Goal: Information Seeking & Learning: Learn about a topic

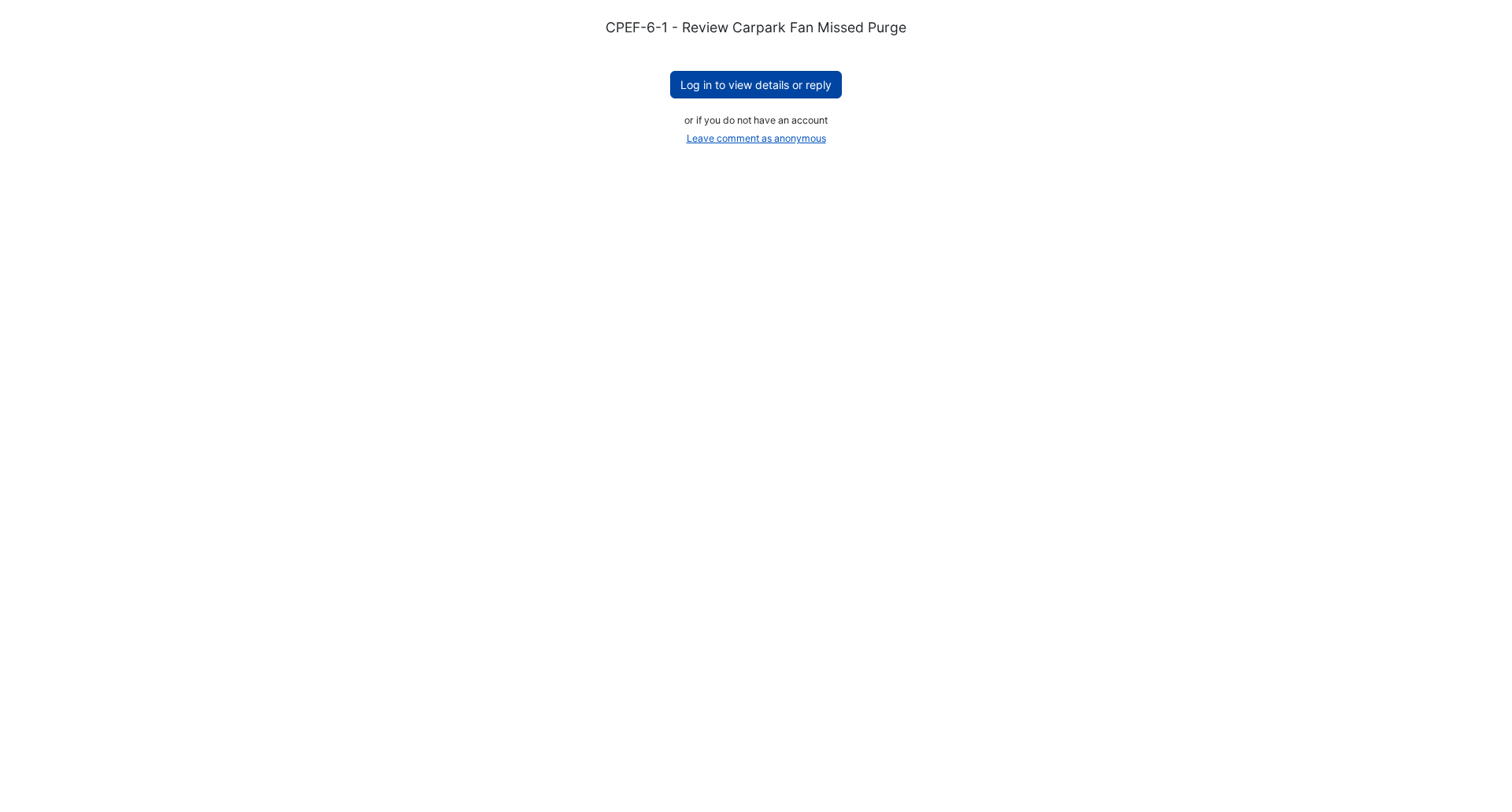
click at [794, 82] on button "Log in to view details or reply" at bounding box center [756, 84] width 172 height 27
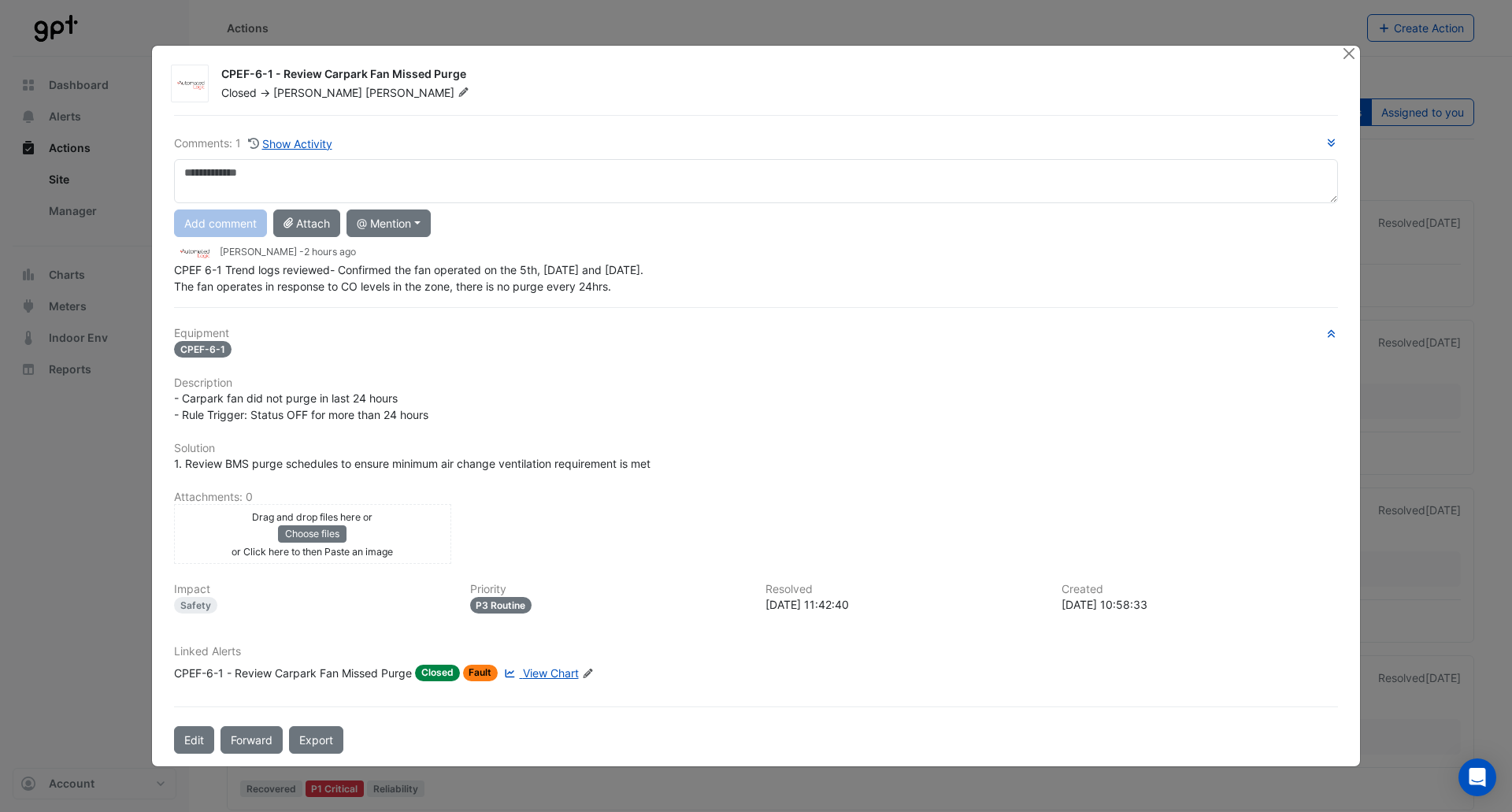
click at [553, 674] on span "View Chart" at bounding box center [550, 673] width 56 height 13
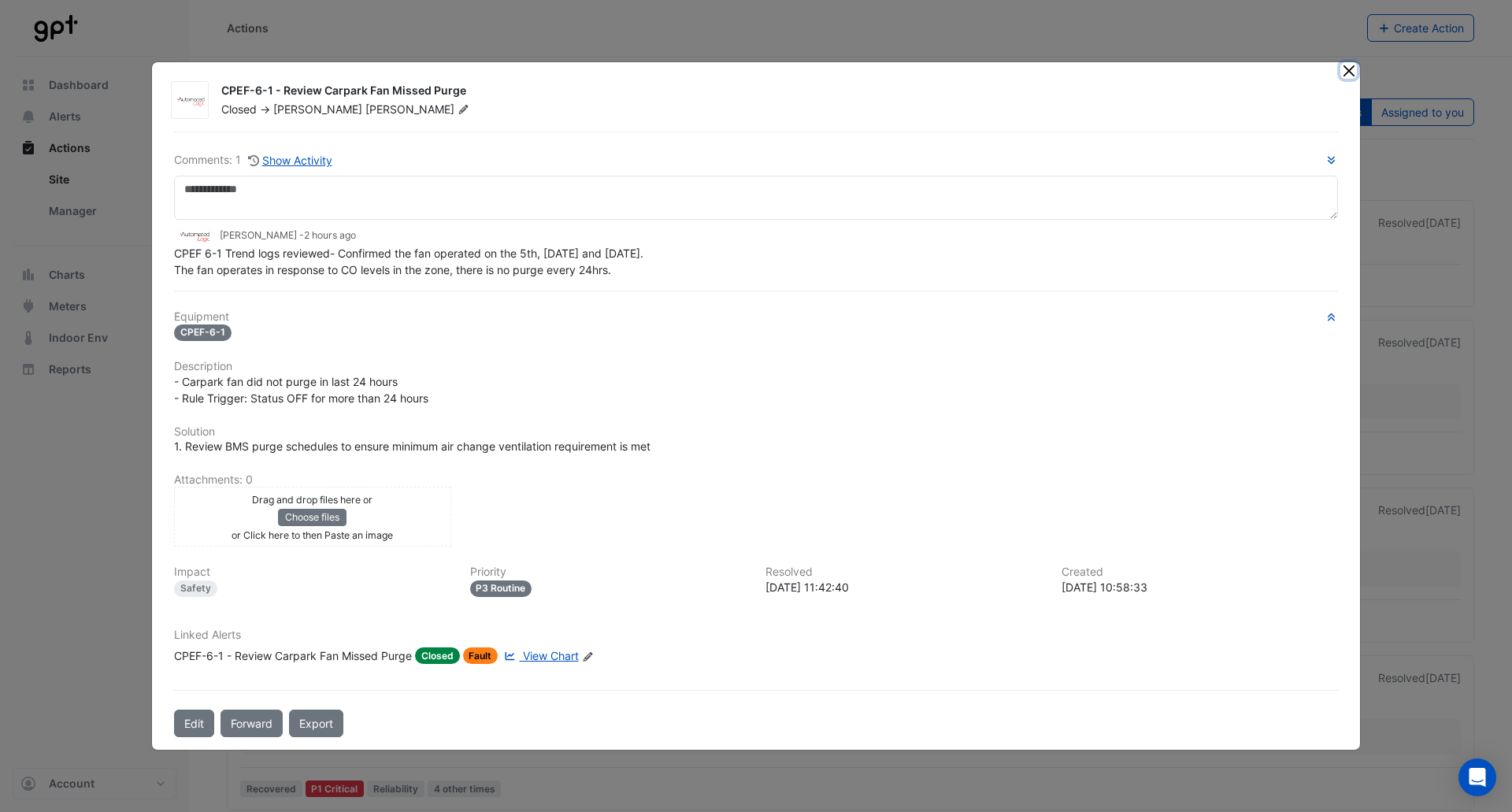
click at [1352, 73] on button "Close" at bounding box center [1348, 70] width 17 height 17
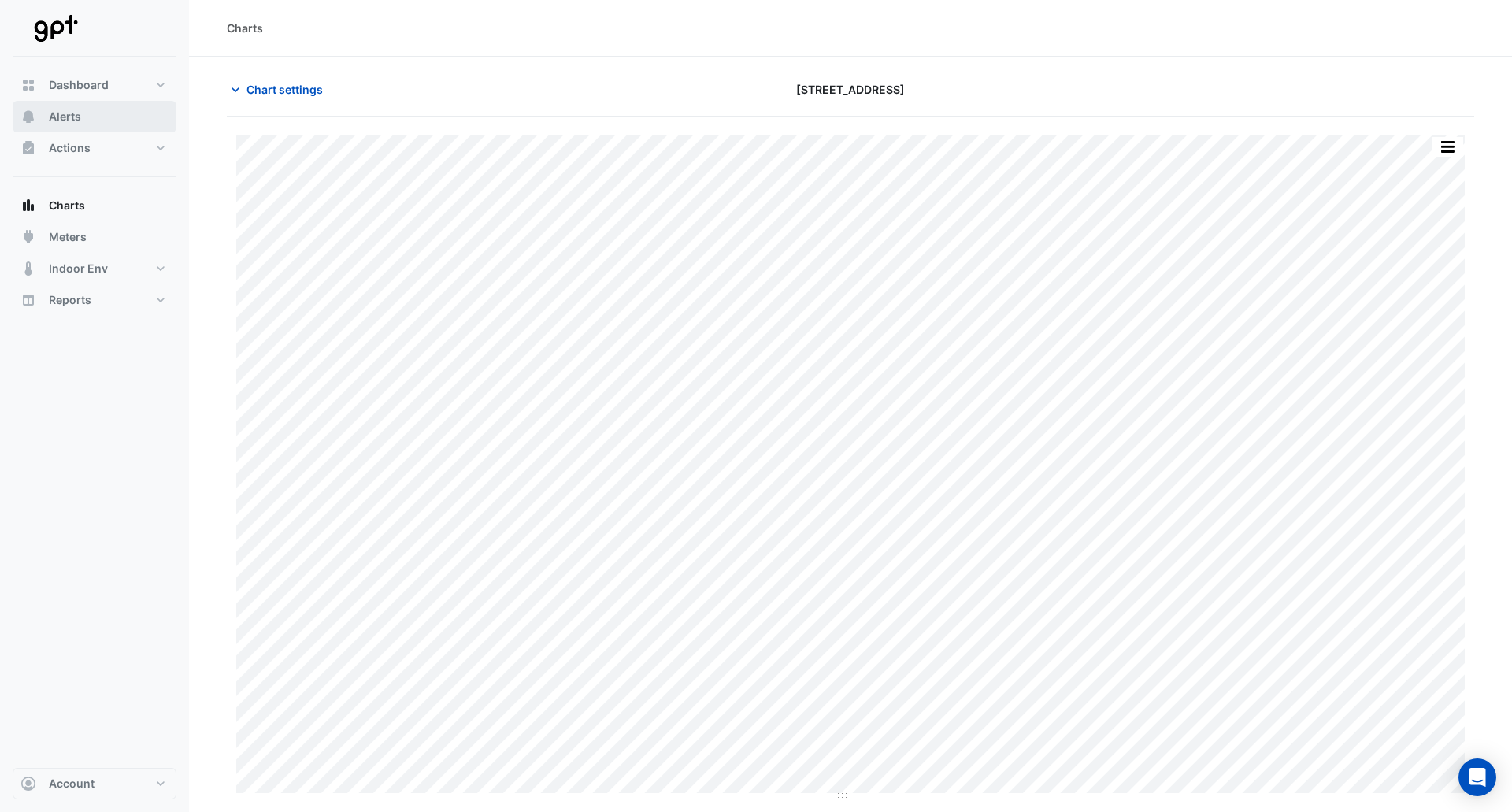
type input "**********"
click at [265, 82] on span "Chart settings" at bounding box center [284, 90] width 76 height 17
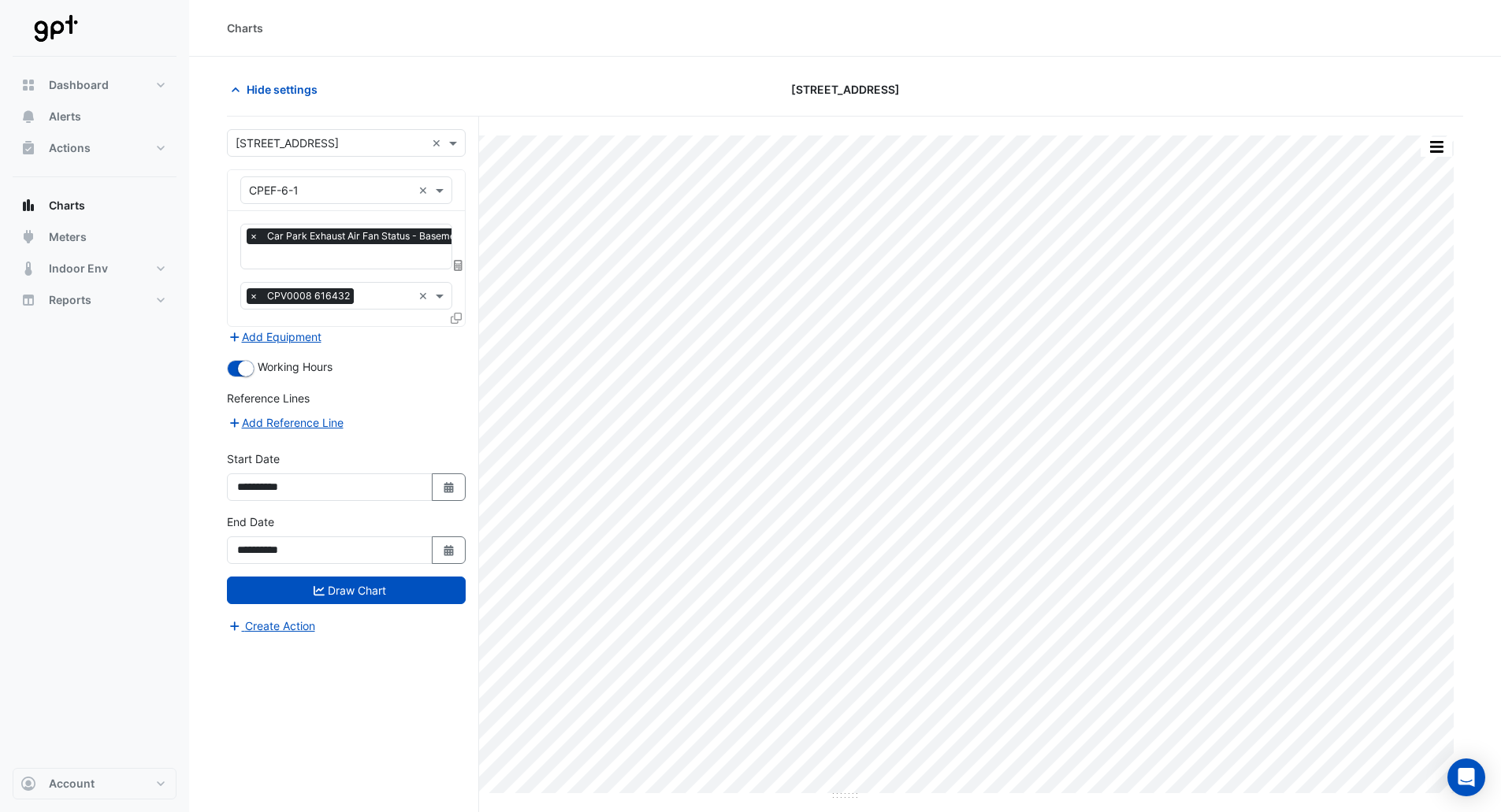
click at [301, 250] on input "text" at bounding box center [389, 258] width 280 height 17
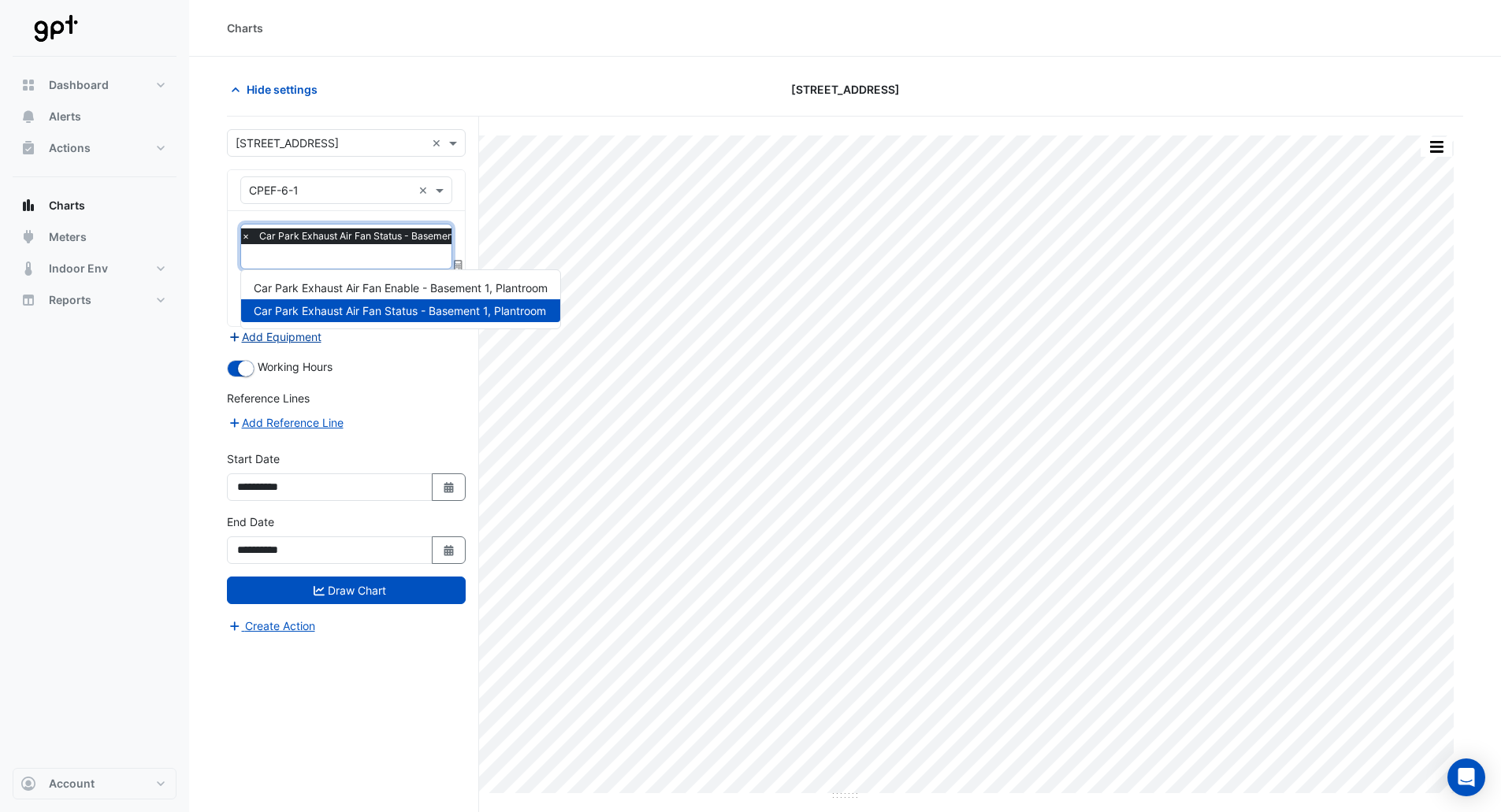
click at [287, 337] on button "Add Equipment" at bounding box center [275, 337] width 96 height 18
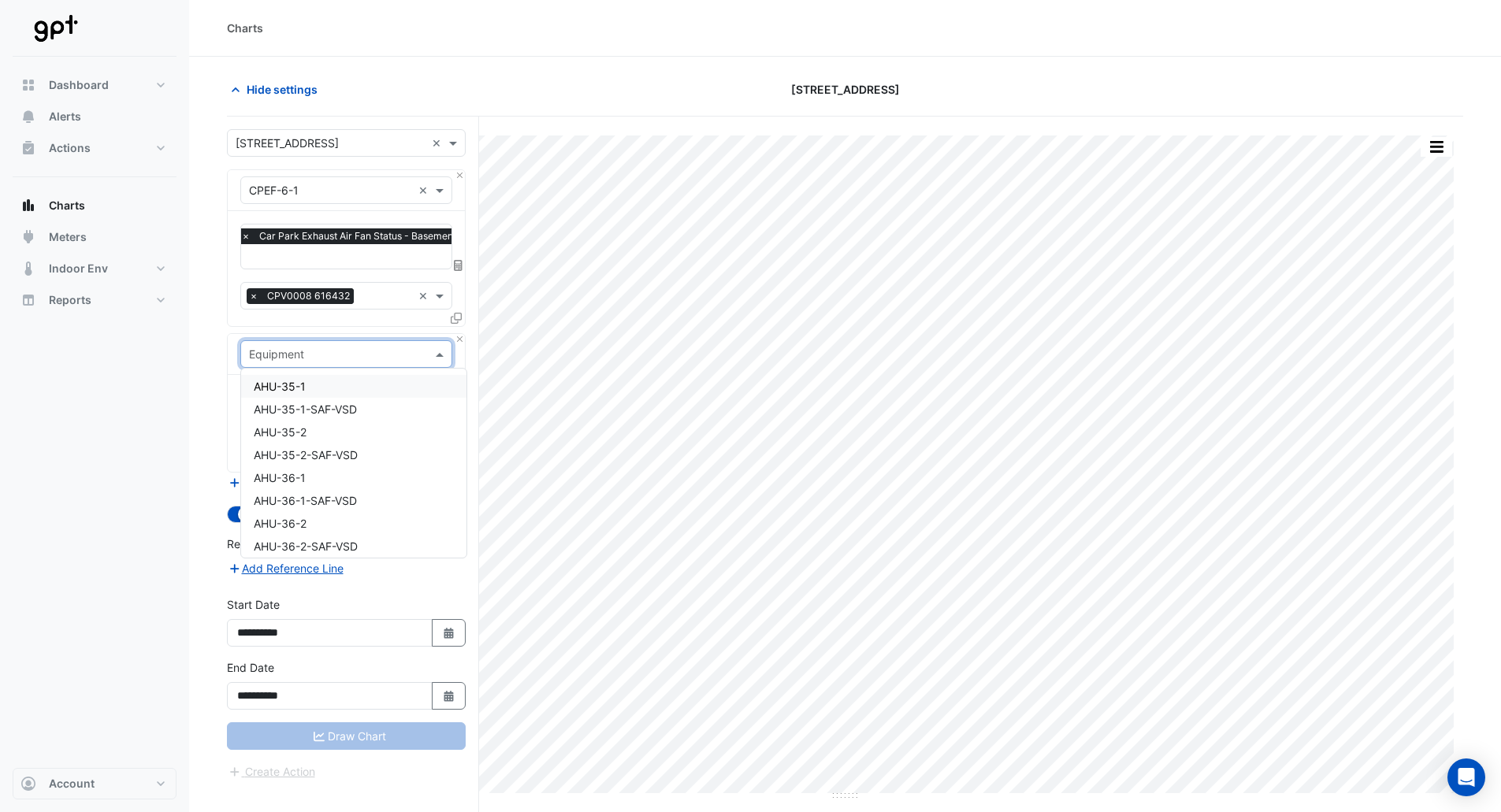
click at [285, 350] on input "text" at bounding box center [331, 355] width 163 height 17
type input "**"
click at [208, 313] on section "Hide settings [STREET_ADDRESS] Print Save as JPEG Save as PNG Pivot Data Table …" at bounding box center [844, 465] width 1311 height 816
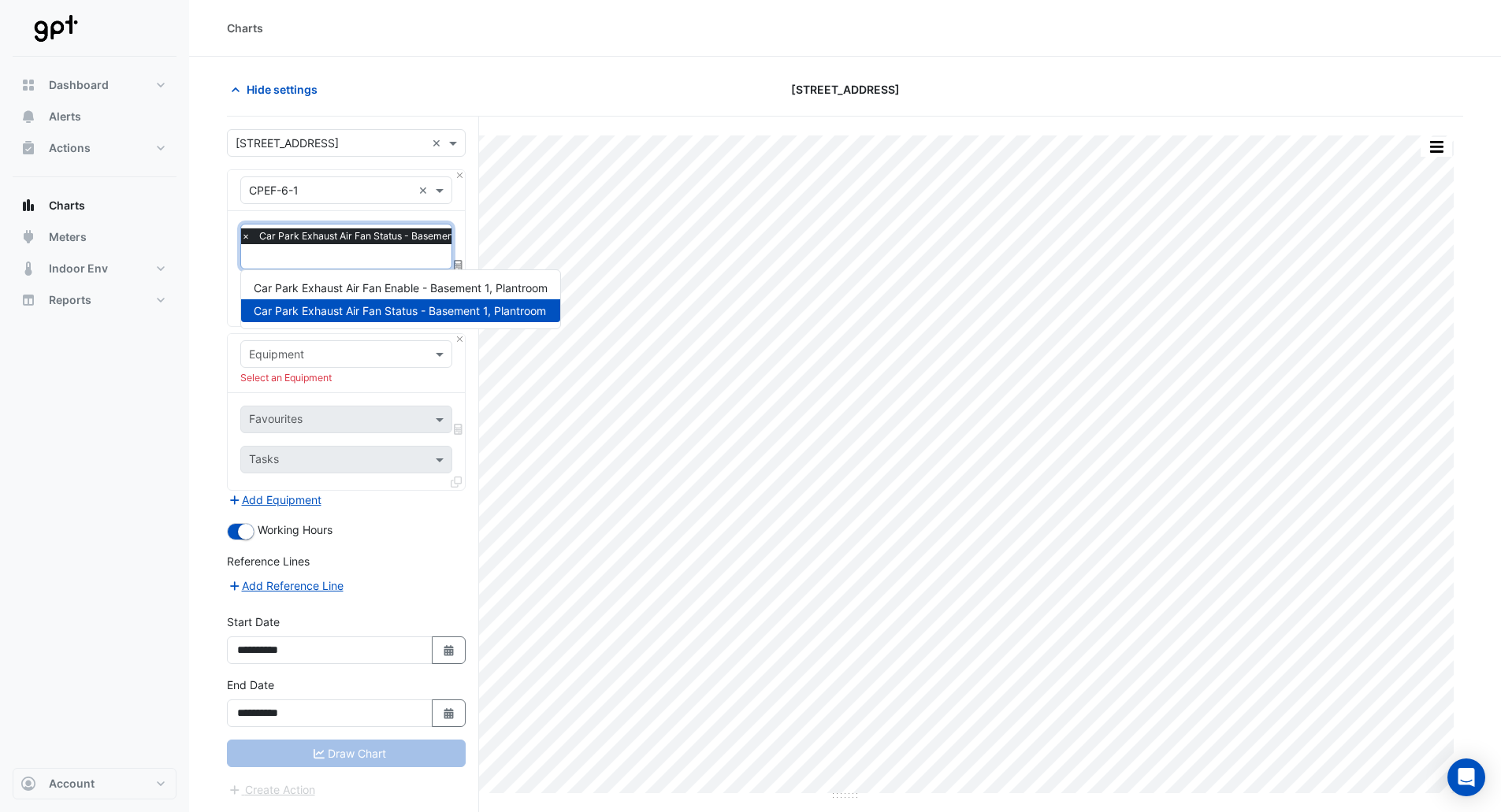
click at [327, 258] on input "text" at bounding box center [381, 258] width 280 height 17
click at [328, 285] on span "Car Park Exhaust Air Fan Enable - Basement 1, Plantroom" at bounding box center [400, 287] width 293 height 13
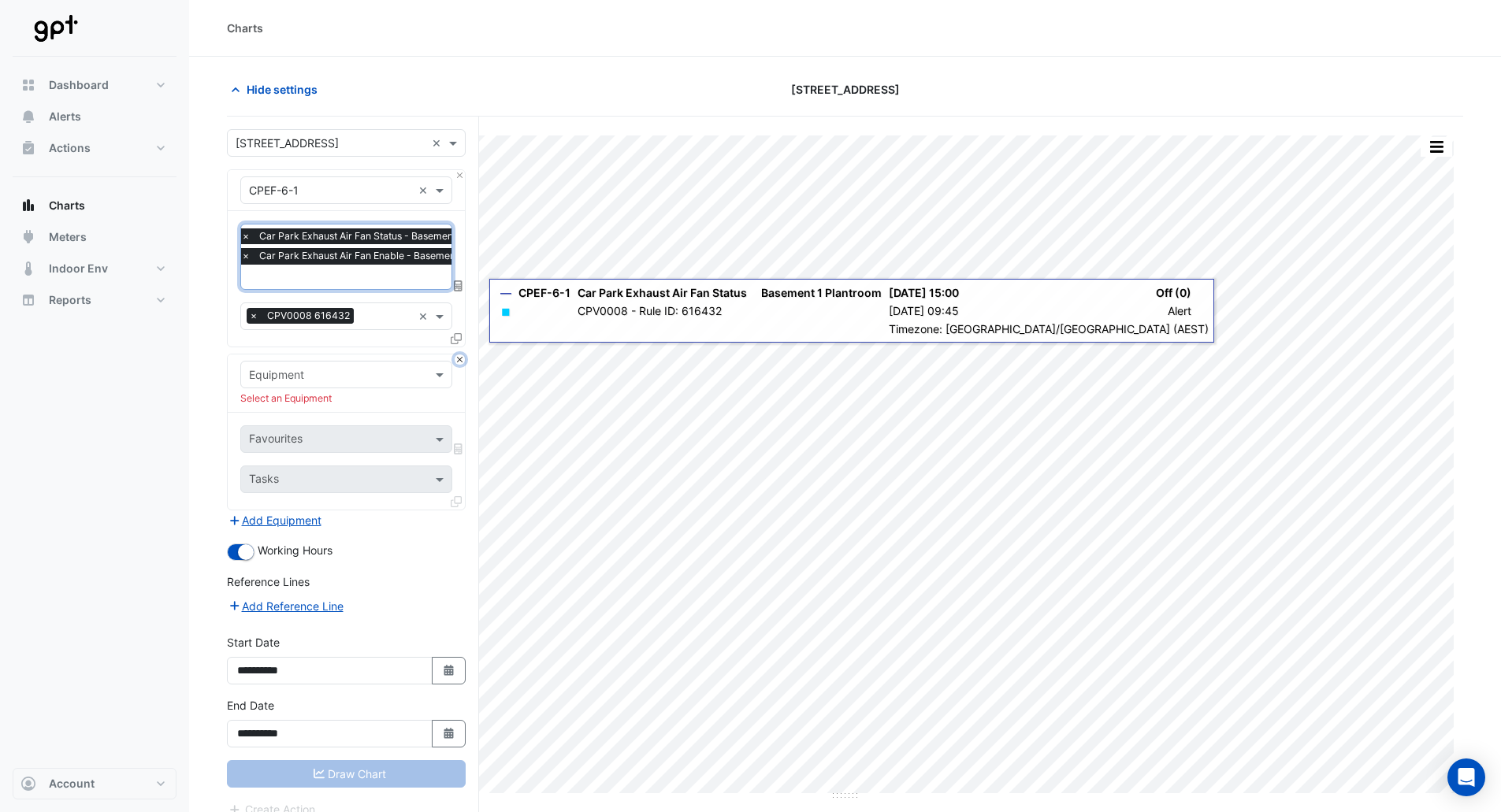
click at [459, 355] on button "Close" at bounding box center [460, 360] width 11 height 11
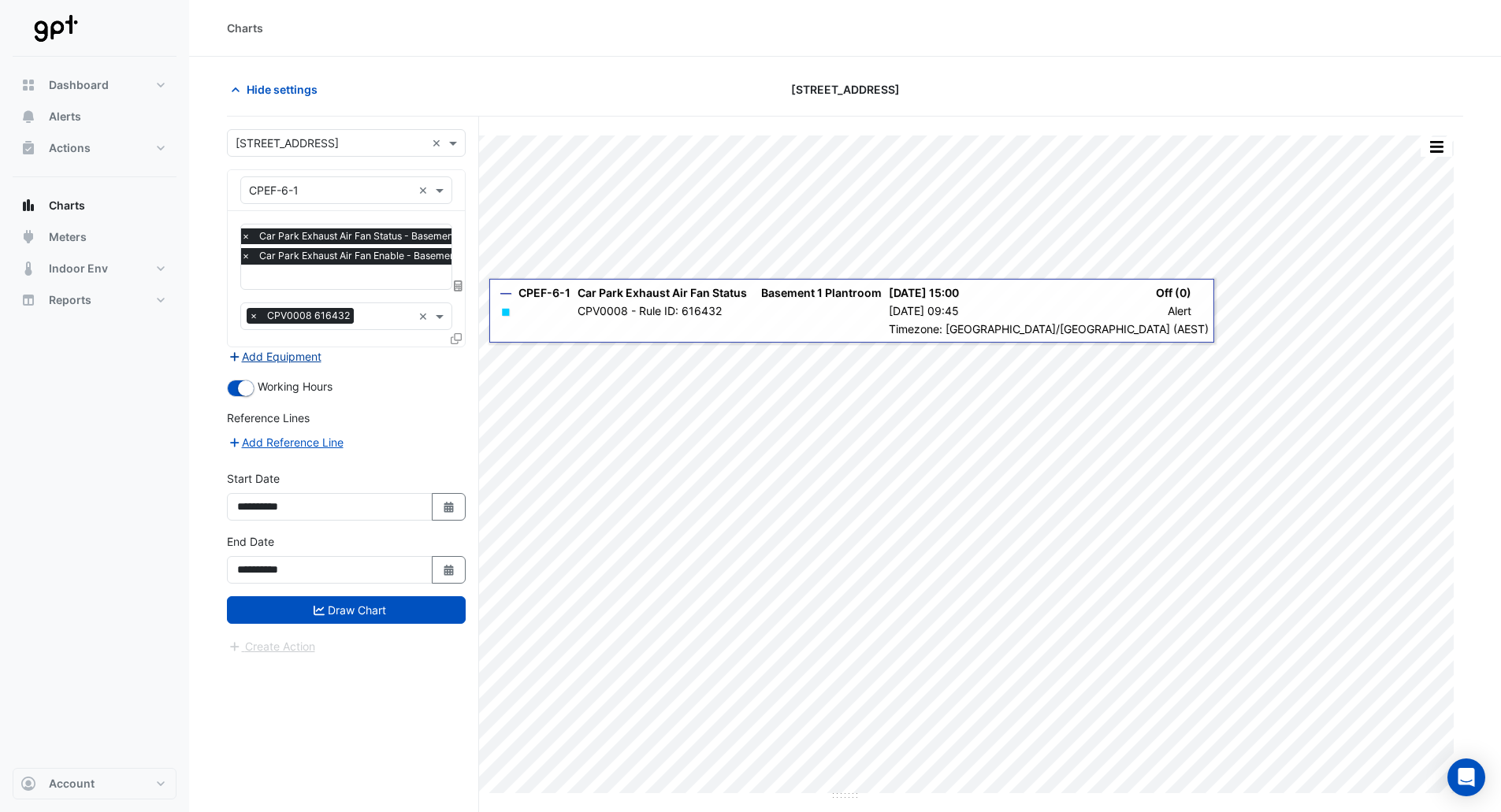
click at [289, 358] on button "Add Equipment" at bounding box center [275, 356] width 96 height 18
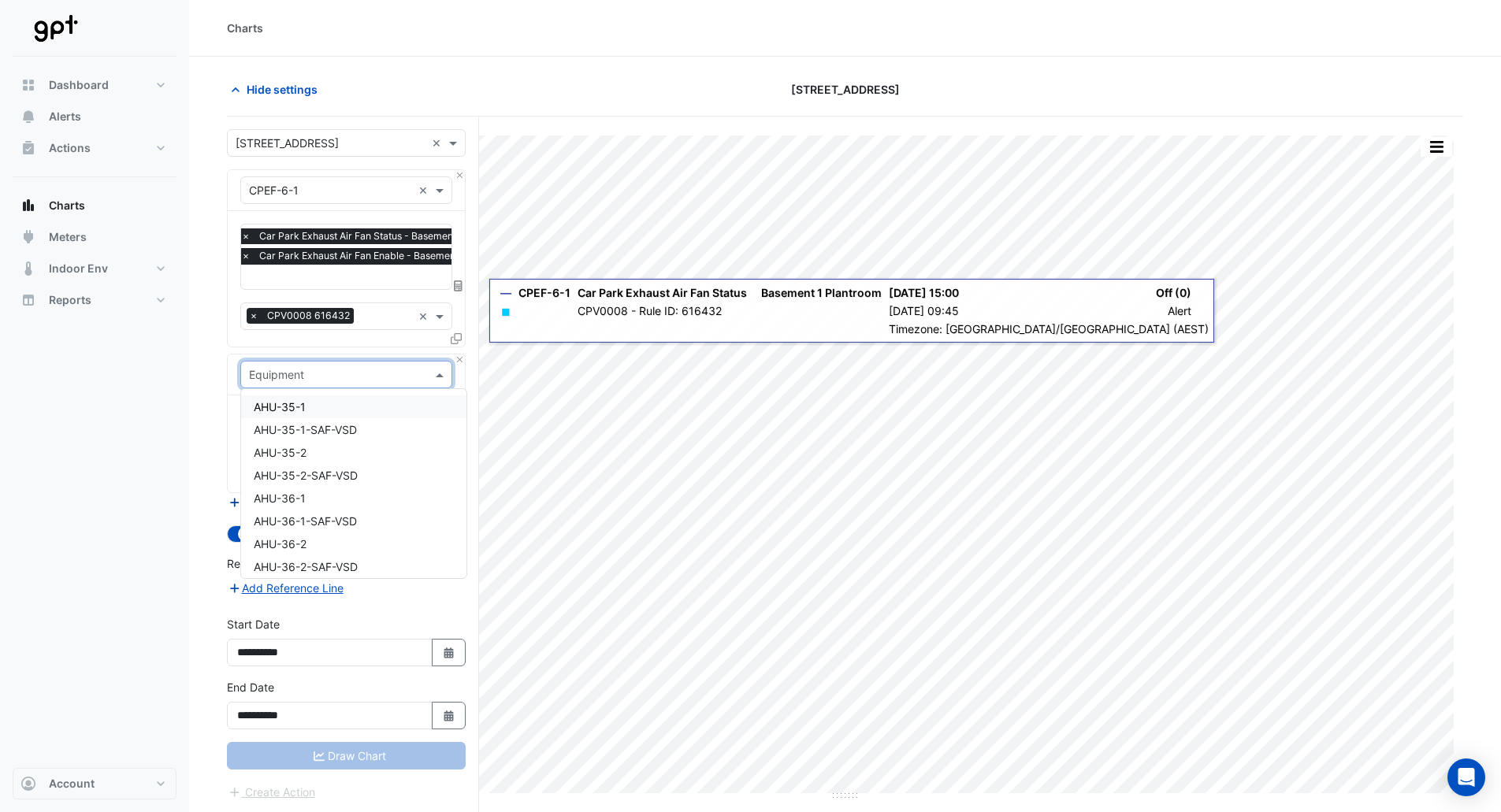
click at [292, 372] on input "text" at bounding box center [331, 375] width 163 height 17
type input "*"
type input "****"
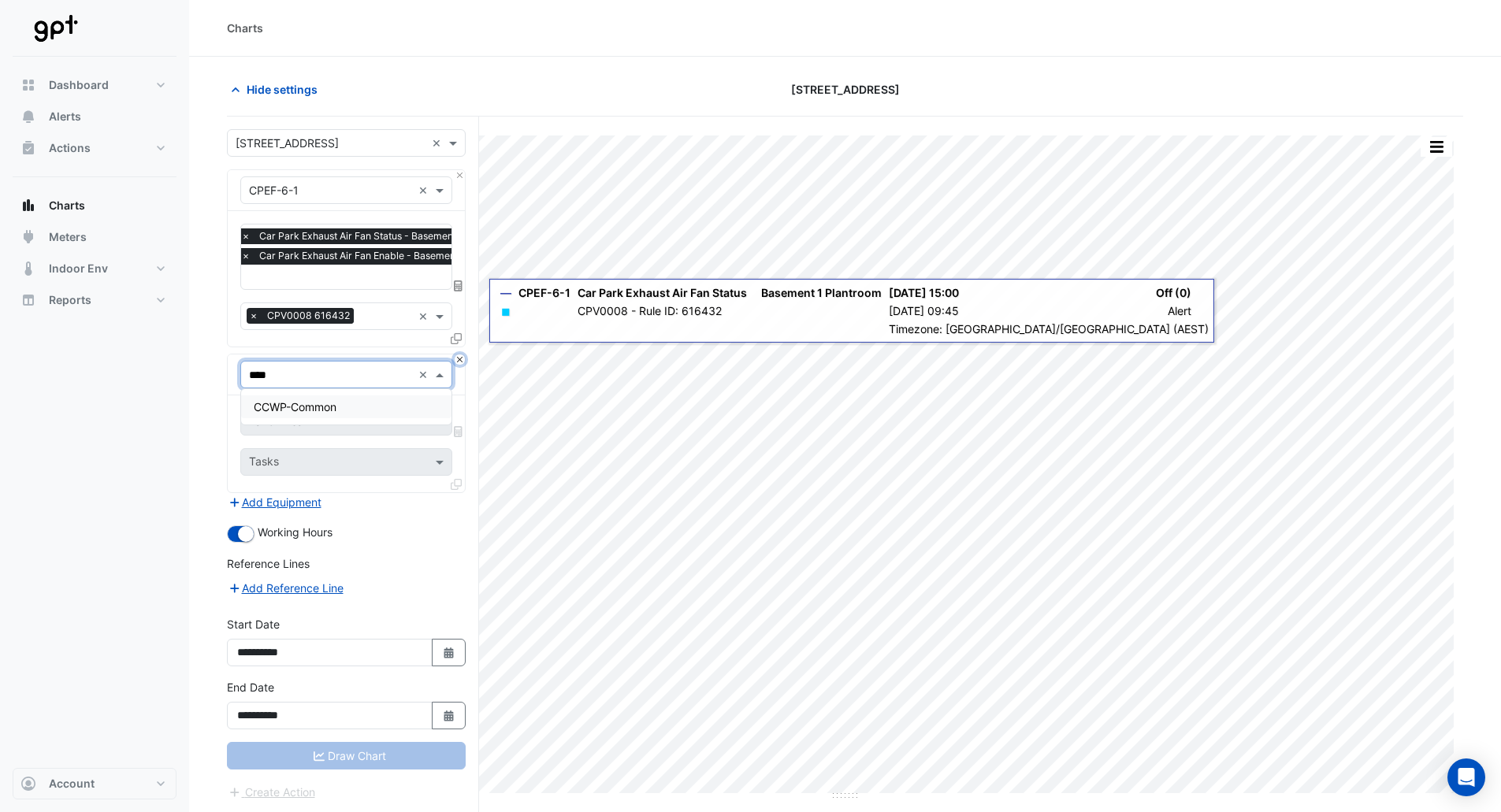
click at [457, 361] on button "Close" at bounding box center [460, 360] width 11 height 11
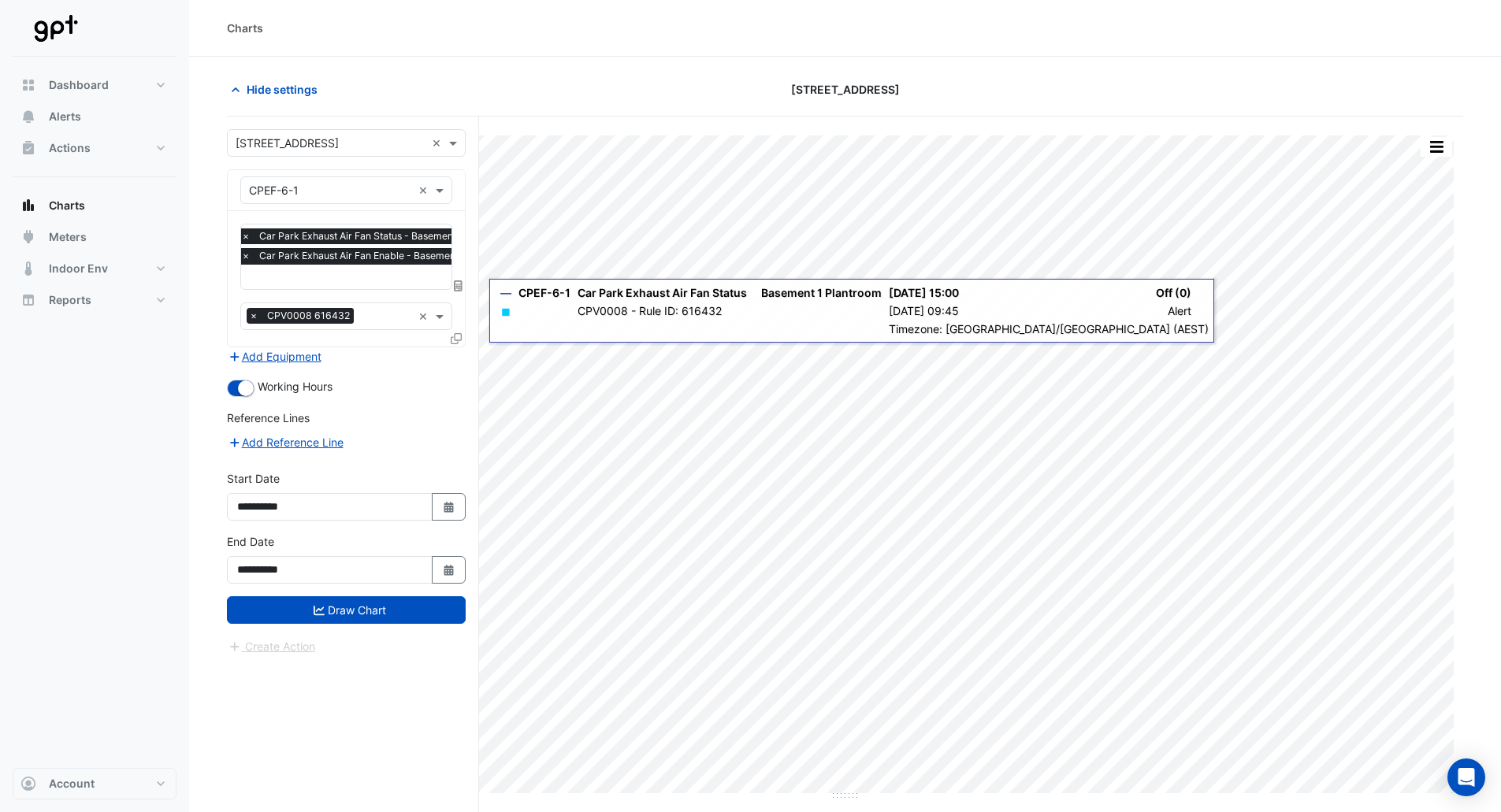
click at [211, 354] on section "Hide settings [STREET_ADDRESS] Print Save as JPEG Save as PNG Pivot Data Table …" at bounding box center [844, 465] width 1311 height 816
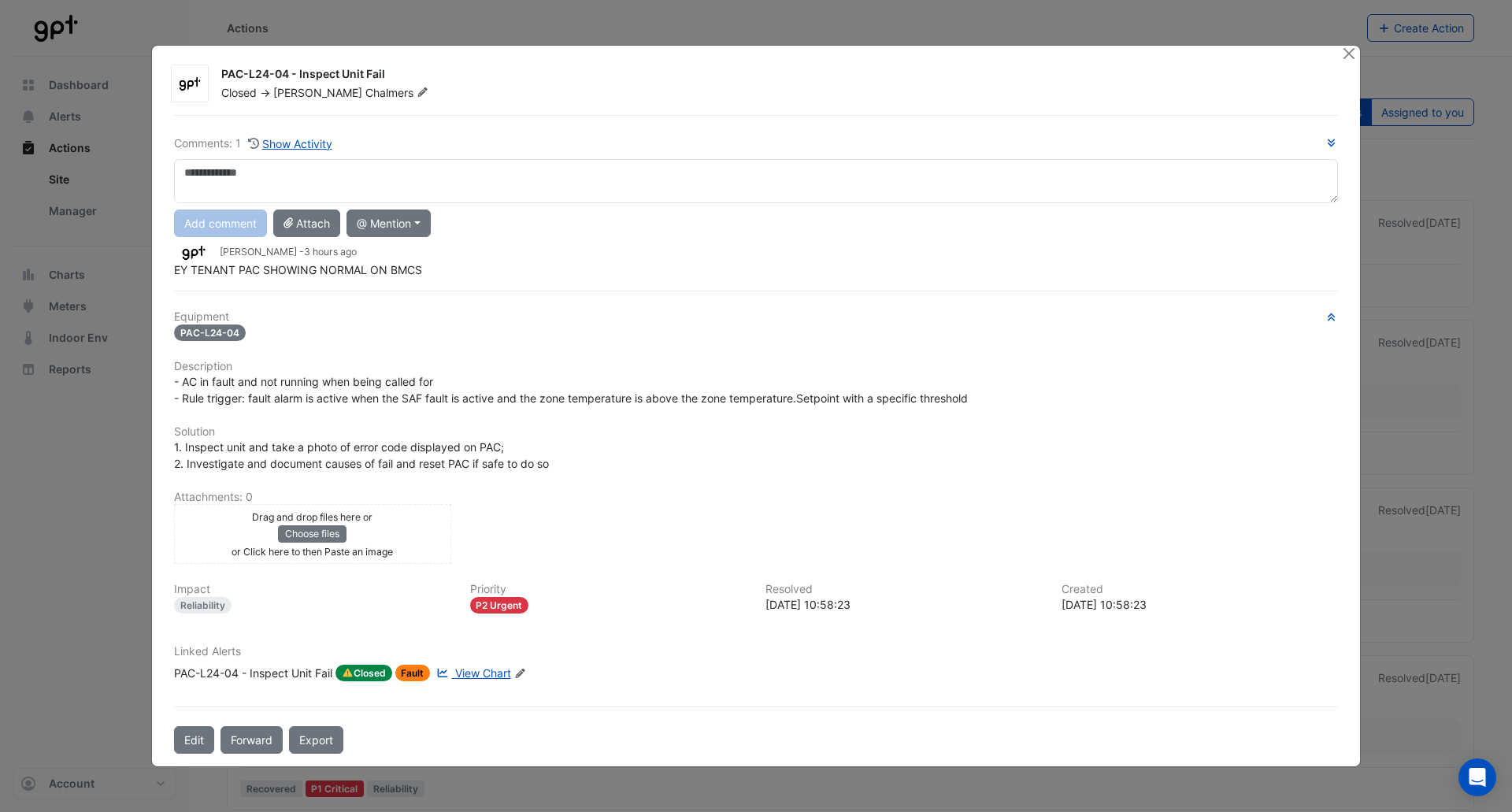
click at [466, 675] on span "View Chart" at bounding box center [483, 673] width 56 height 13
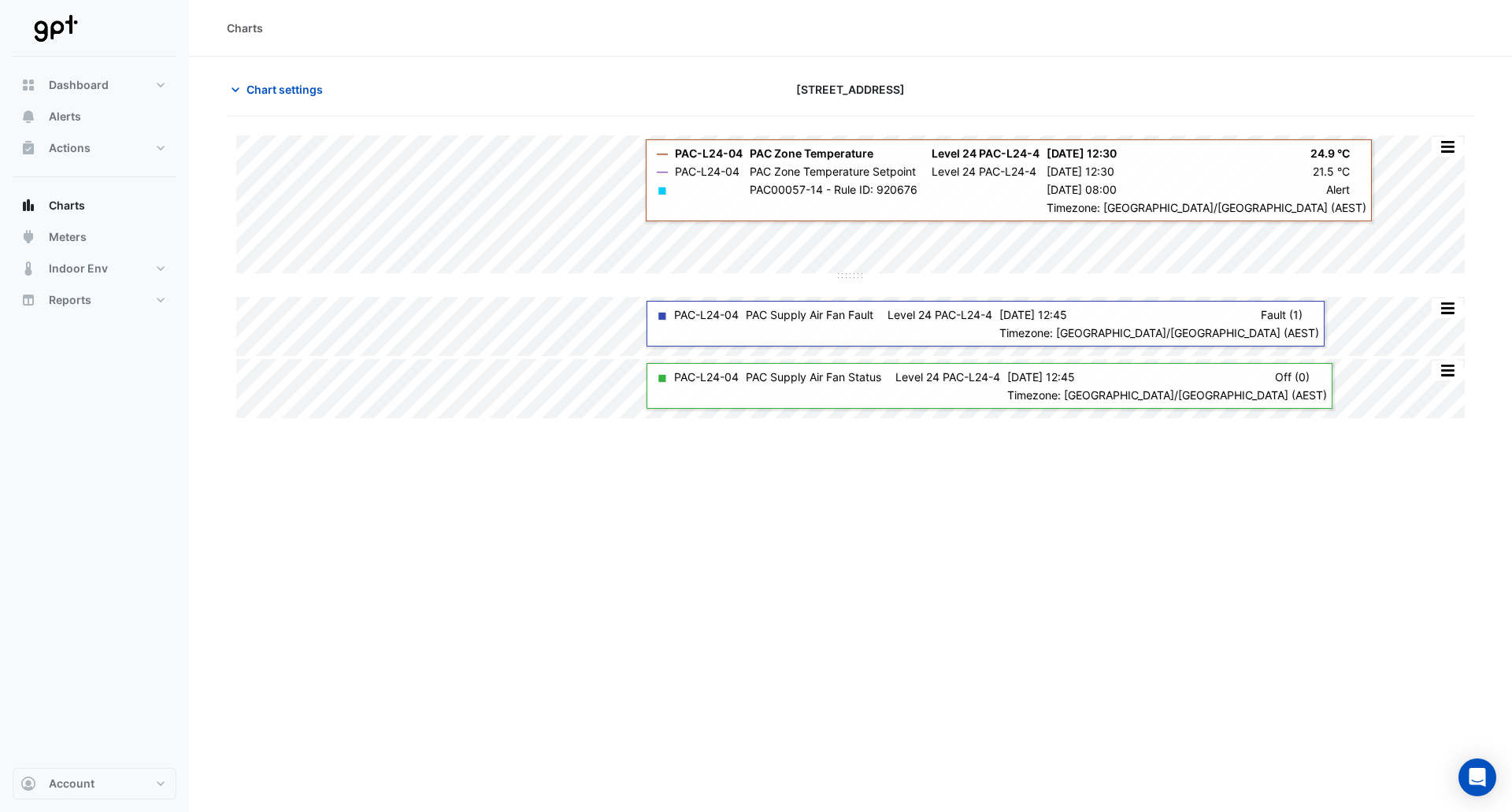
type input "**********"
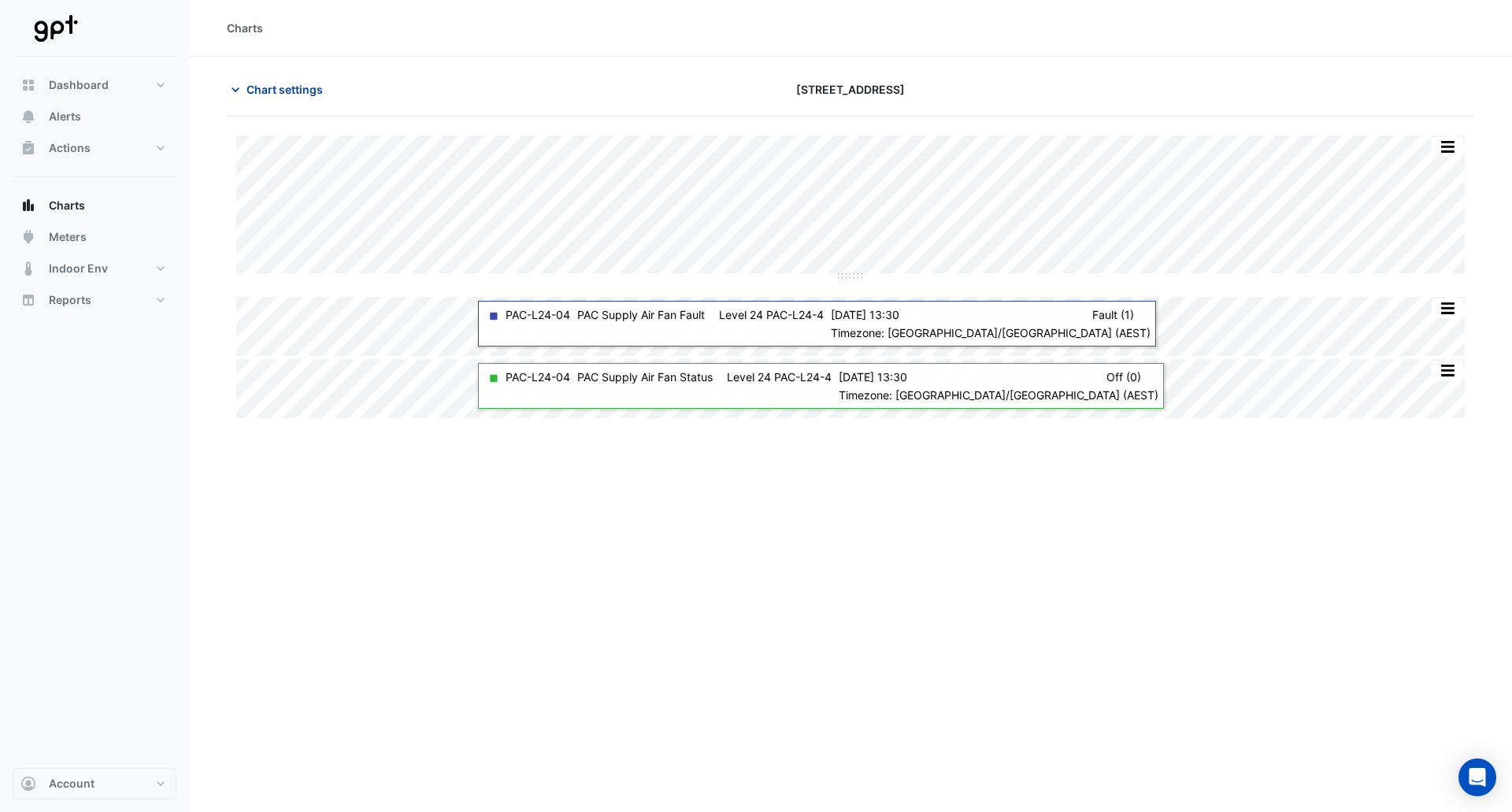
click at [280, 87] on span "Chart settings" at bounding box center [284, 90] width 76 height 17
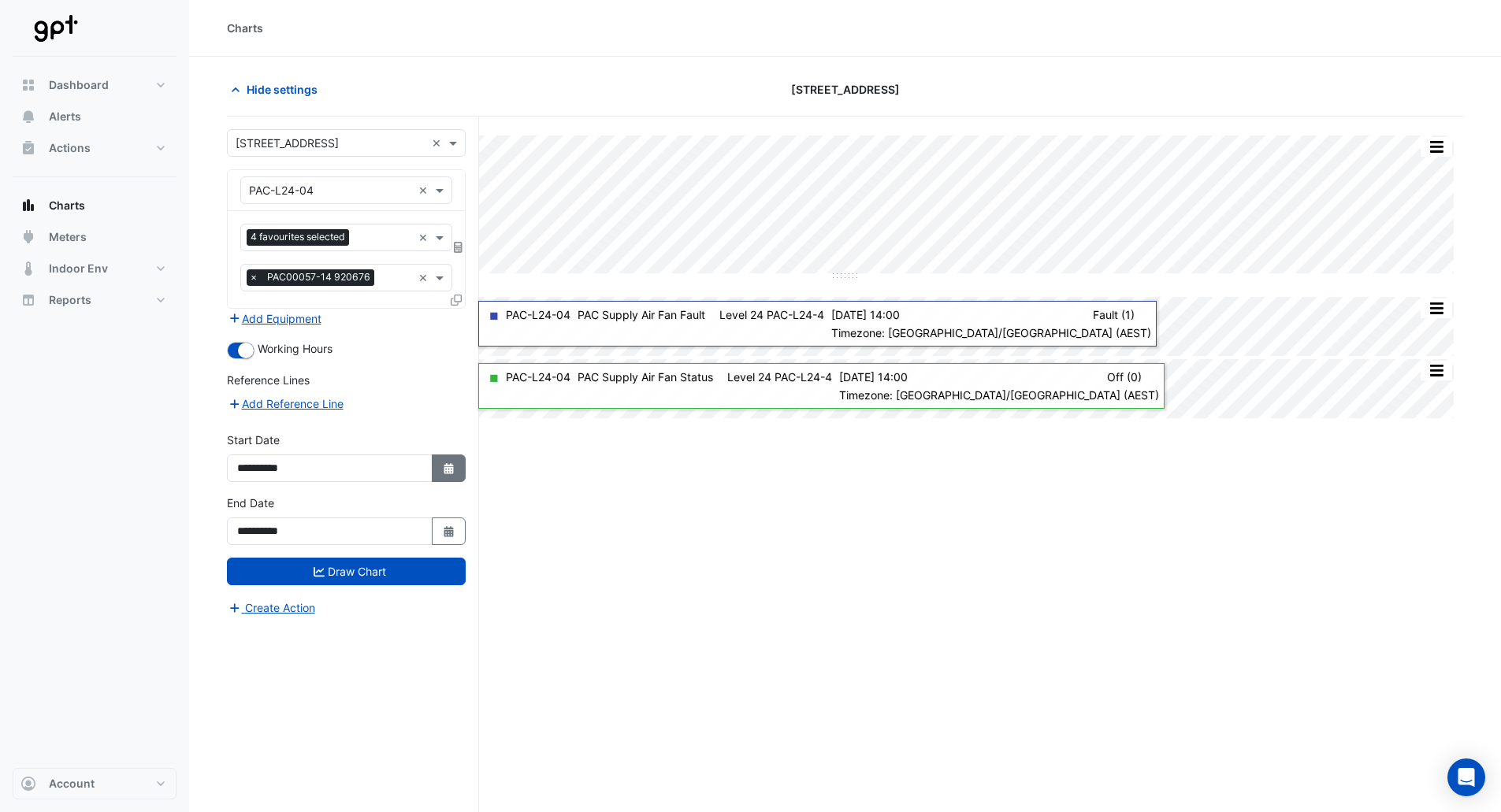
click at [452, 470] on icon "button" at bounding box center [448, 468] width 10 height 11
select select "*"
select select "****"
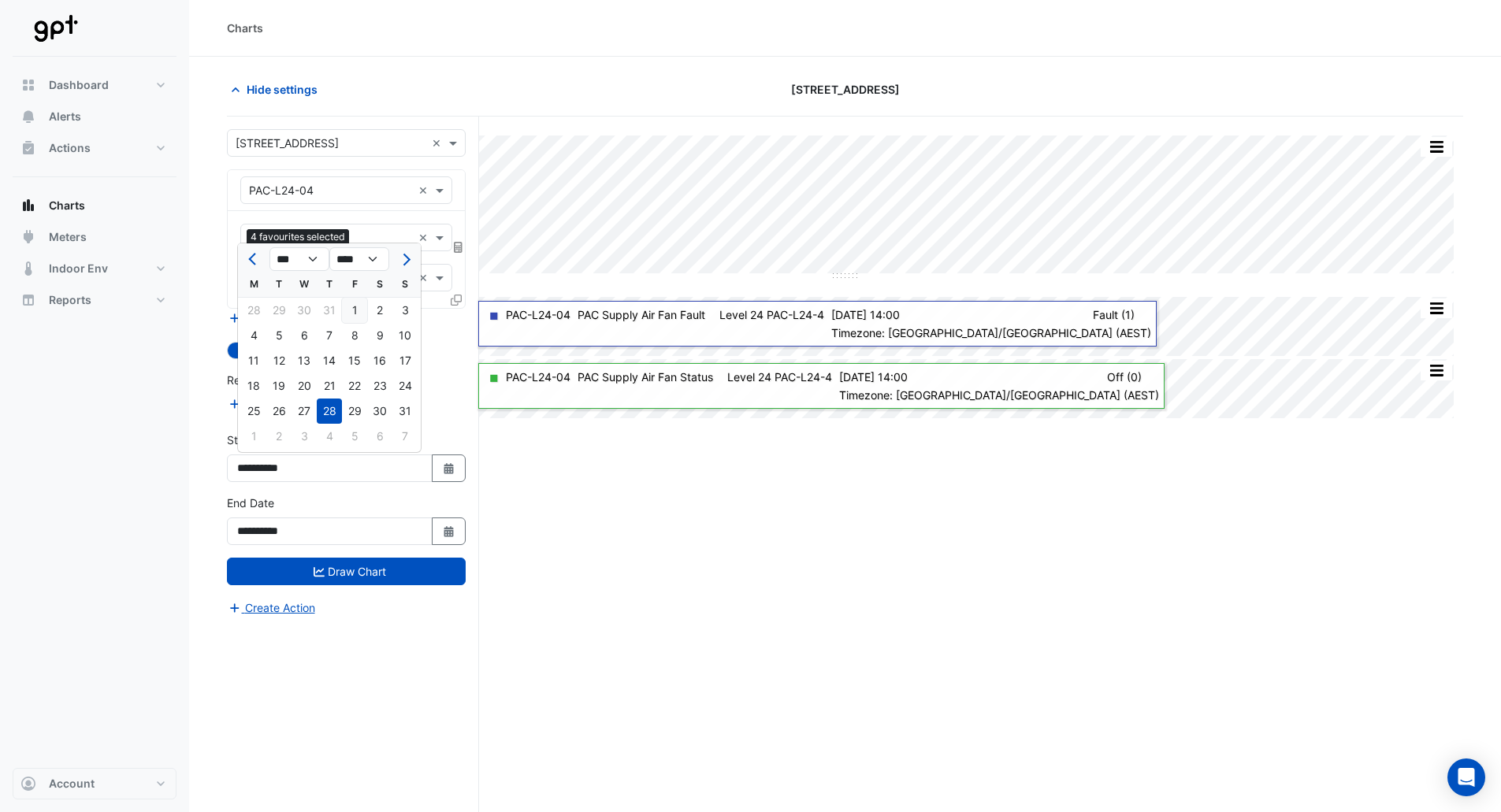
click at [351, 308] on div "1" at bounding box center [355, 310] width 25 height 25
type input "**********"
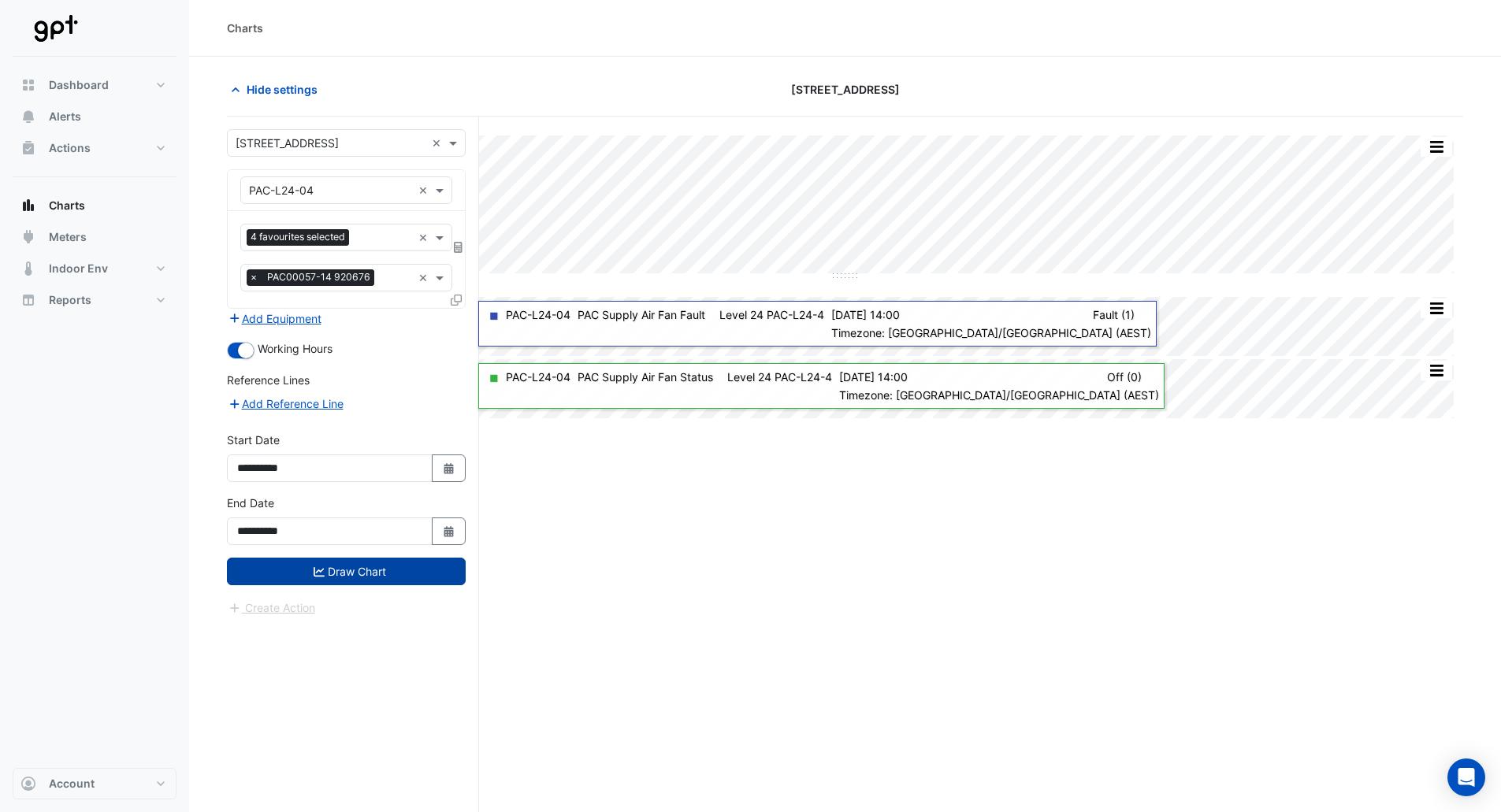
click at [379, 560] on button "Draw Chart" at bounding box center [346, 571] width 238 height 27
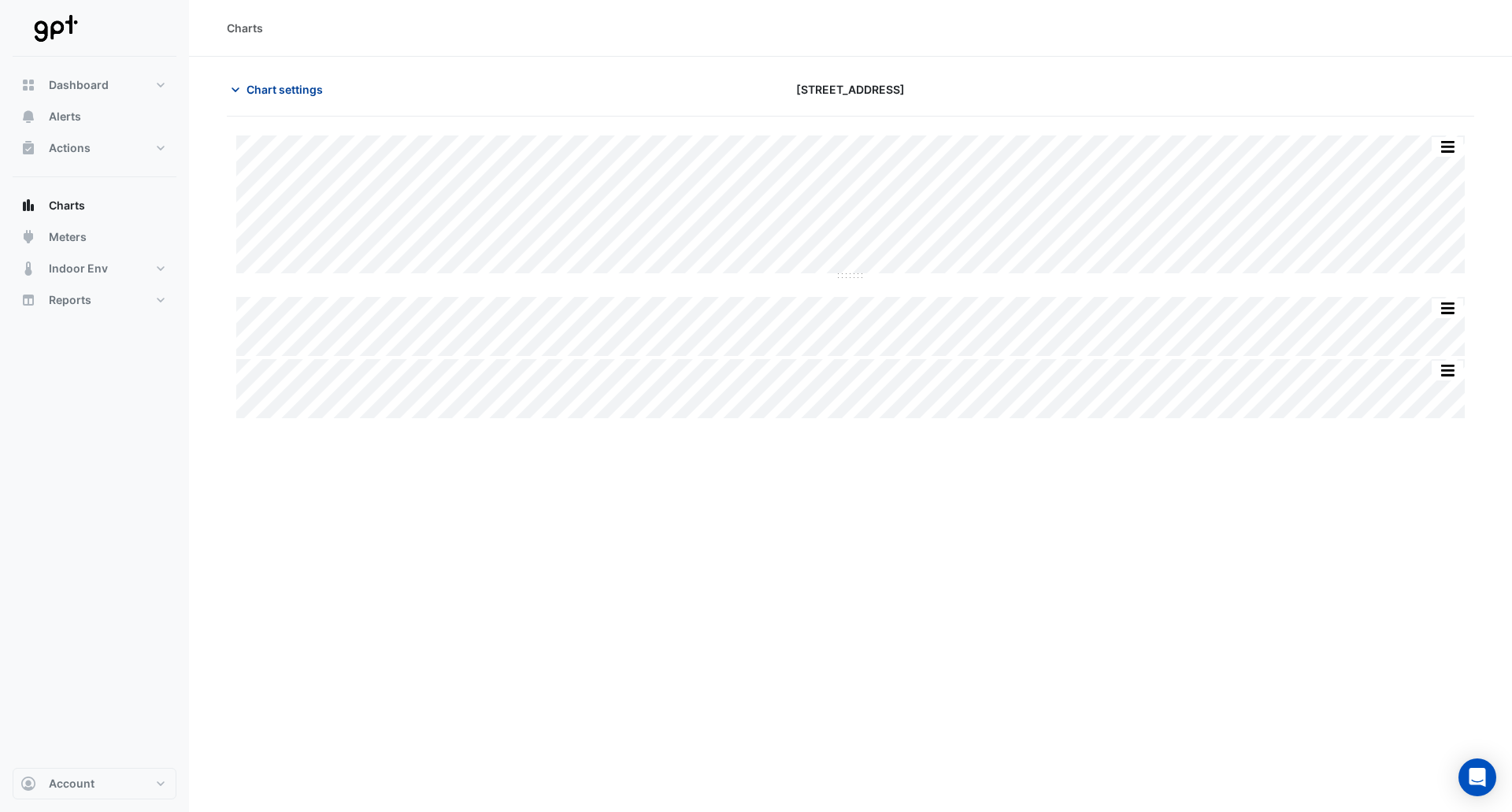
click at [272, 88] on span "Chart settings" at bounding box center [284, 90] width 76 height 17
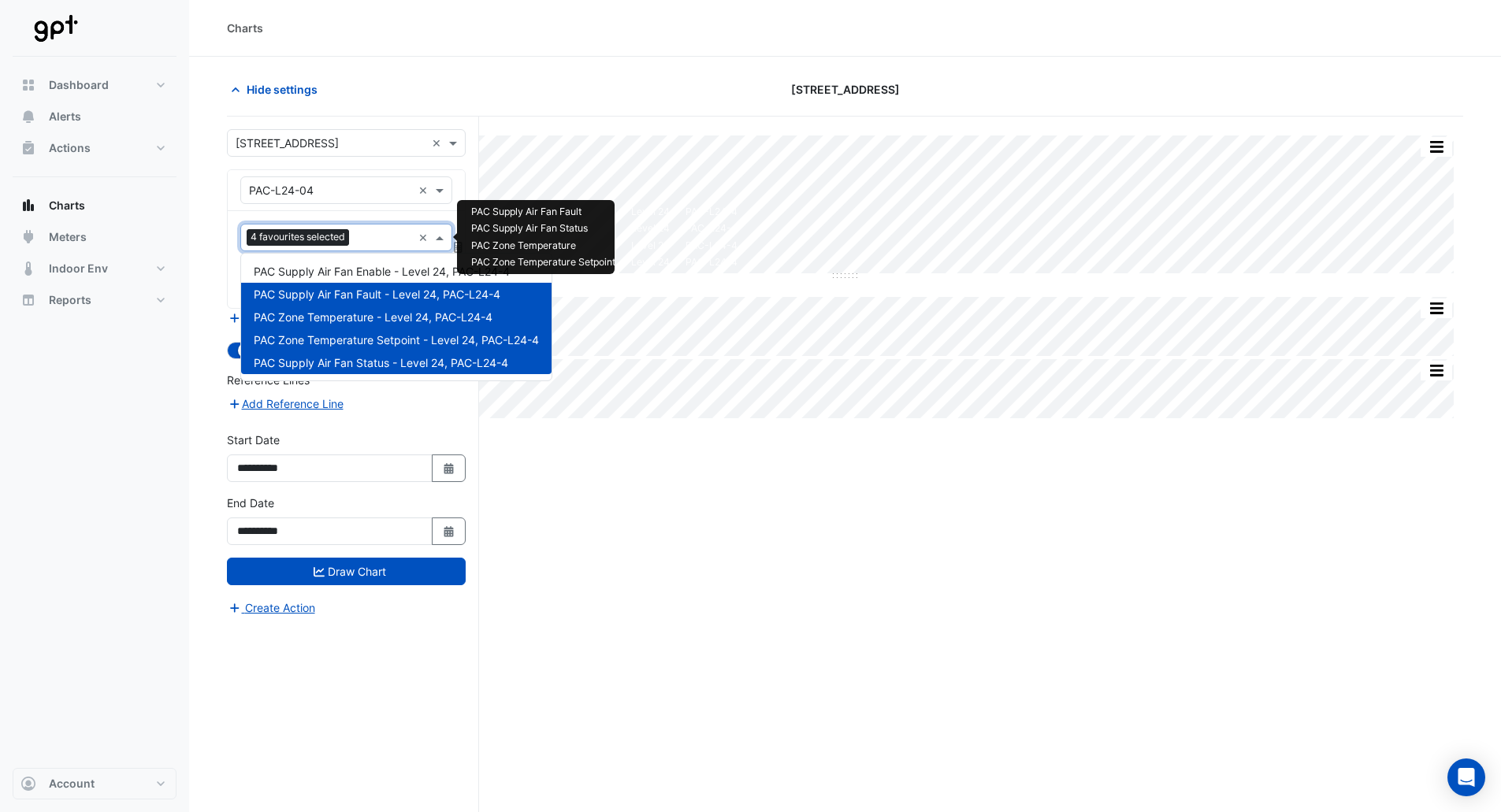
click at [367, 240] on input "text" at bounding box center [384, 238] width 57 height 17
click at [364, 265] on span "PAC Supply Air Fan Enable - Level 24, PAC-L24-4" at bounding box center [381, 271] width 256 height 13
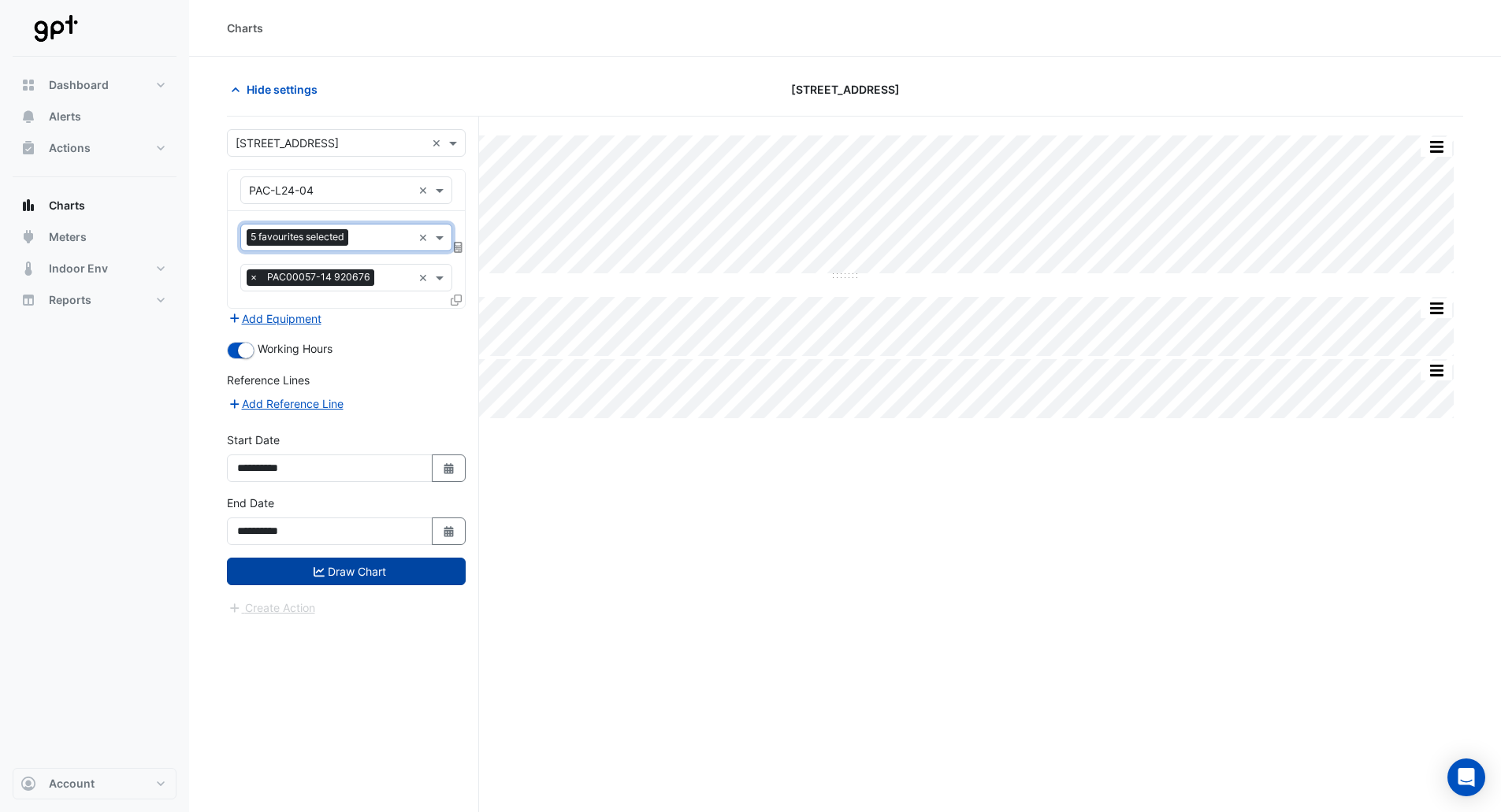
click at [364, 566] on button "Draw Chart" at bounding box center [346, 571] width 238 height 27
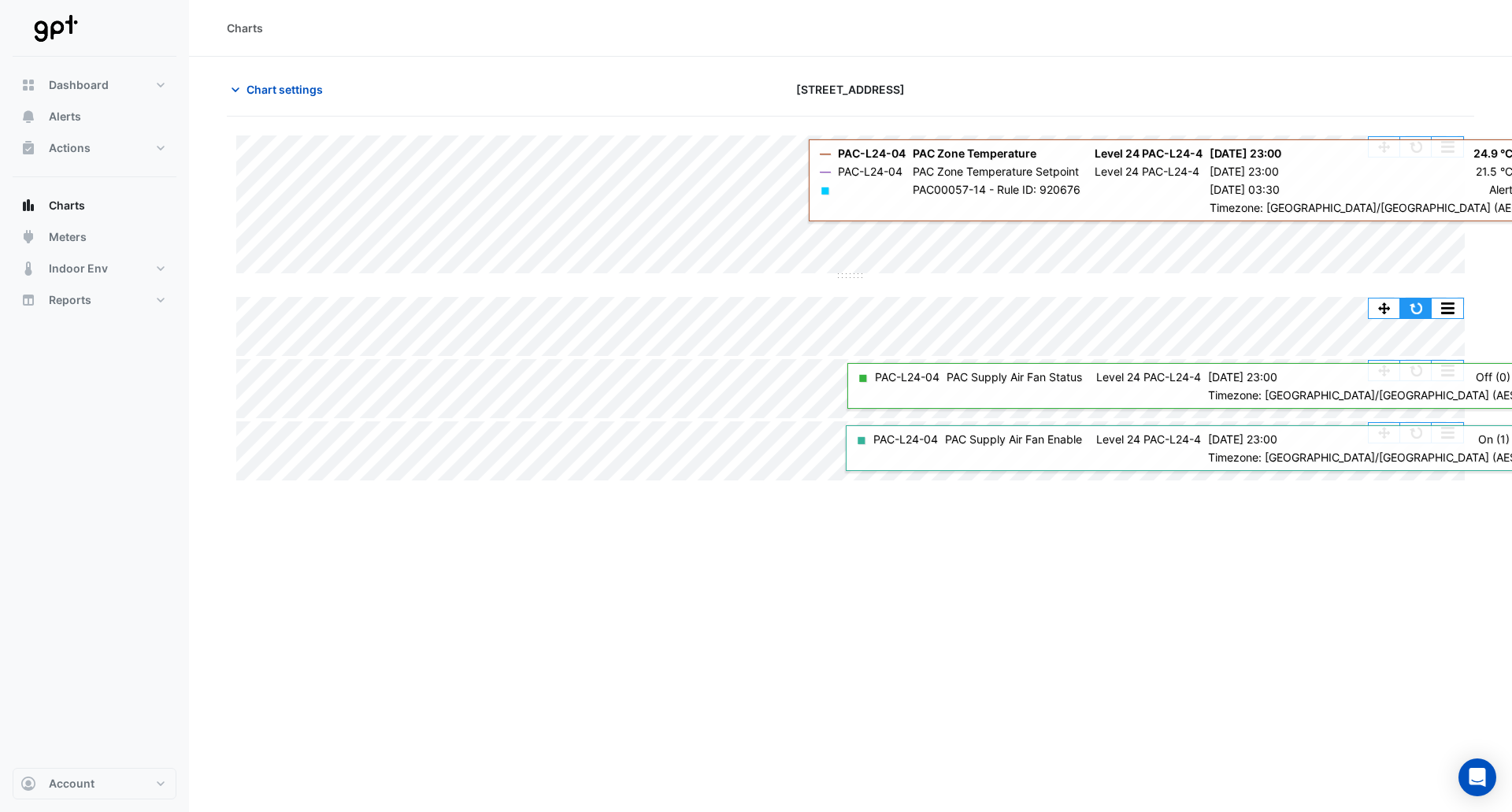
click at [1427, 316] on button "button" at bounding box center [1416, 308] width 32 height 20
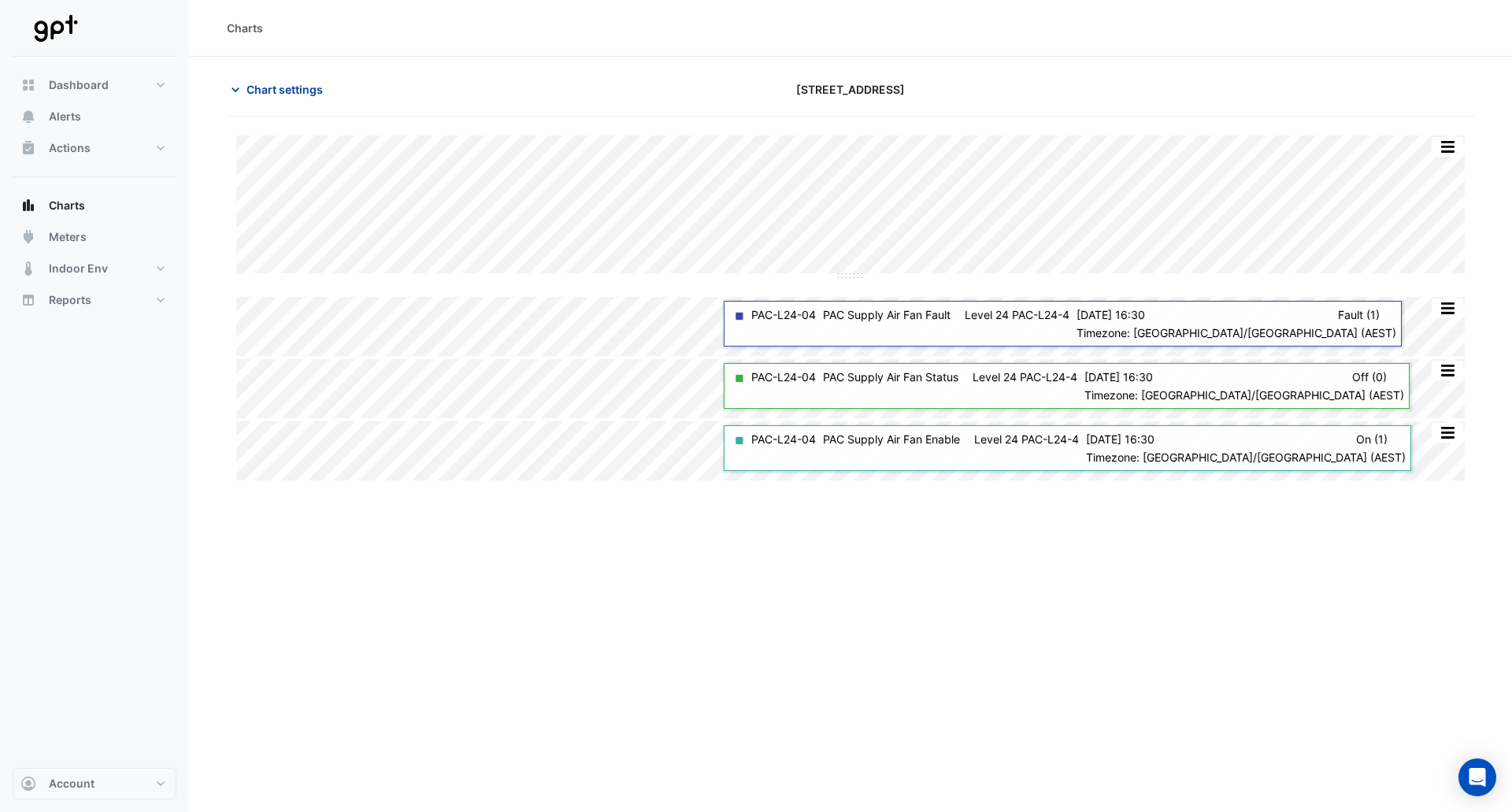
click at [291, 89] on span "Chart settings" at bounding box center [284, 90] width 76 height 17
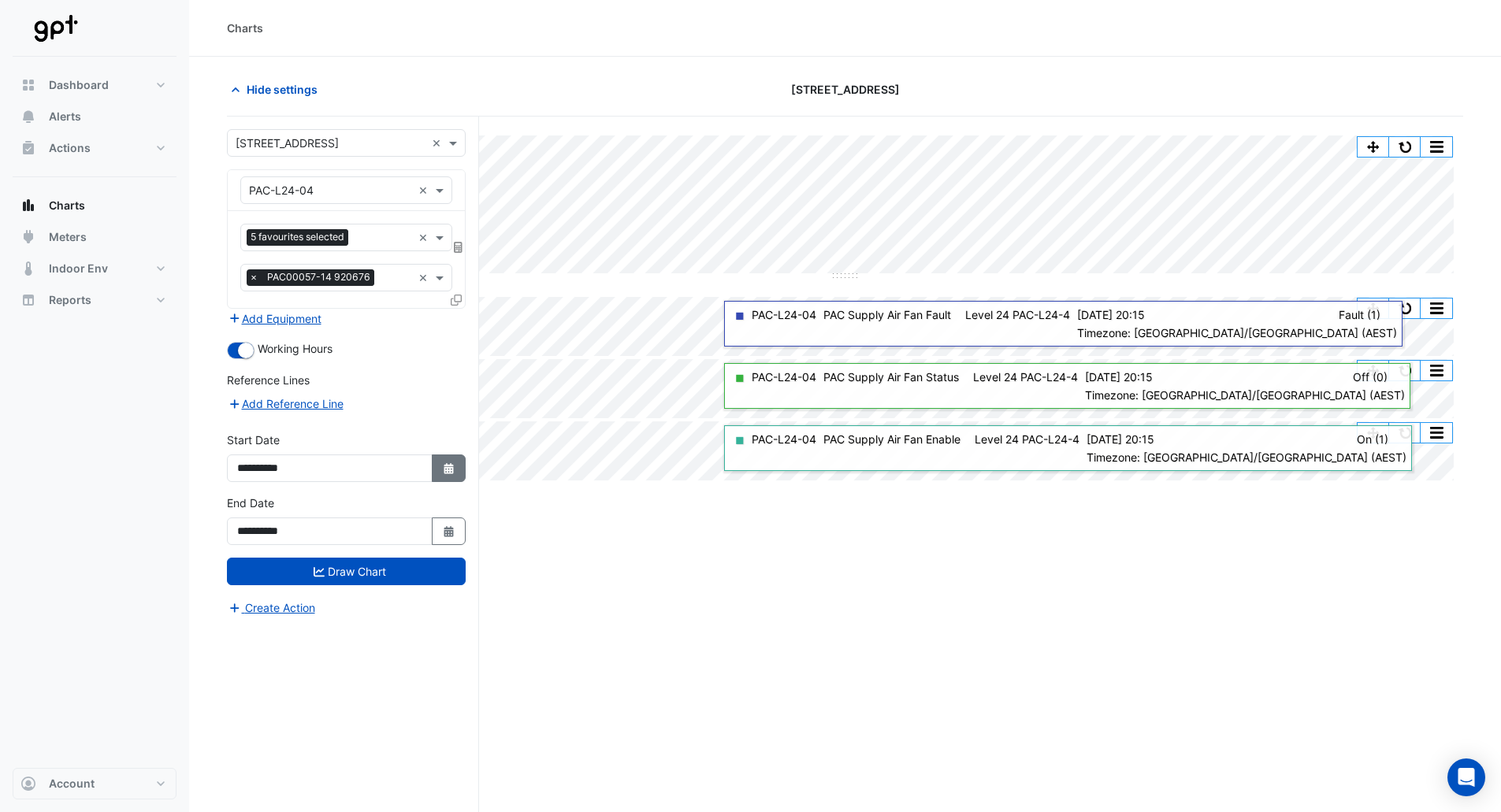
click at [433, 466] on button "Select Date" at bounding box center [449, 468] width 35 height 27
select select "*"
select select "****"
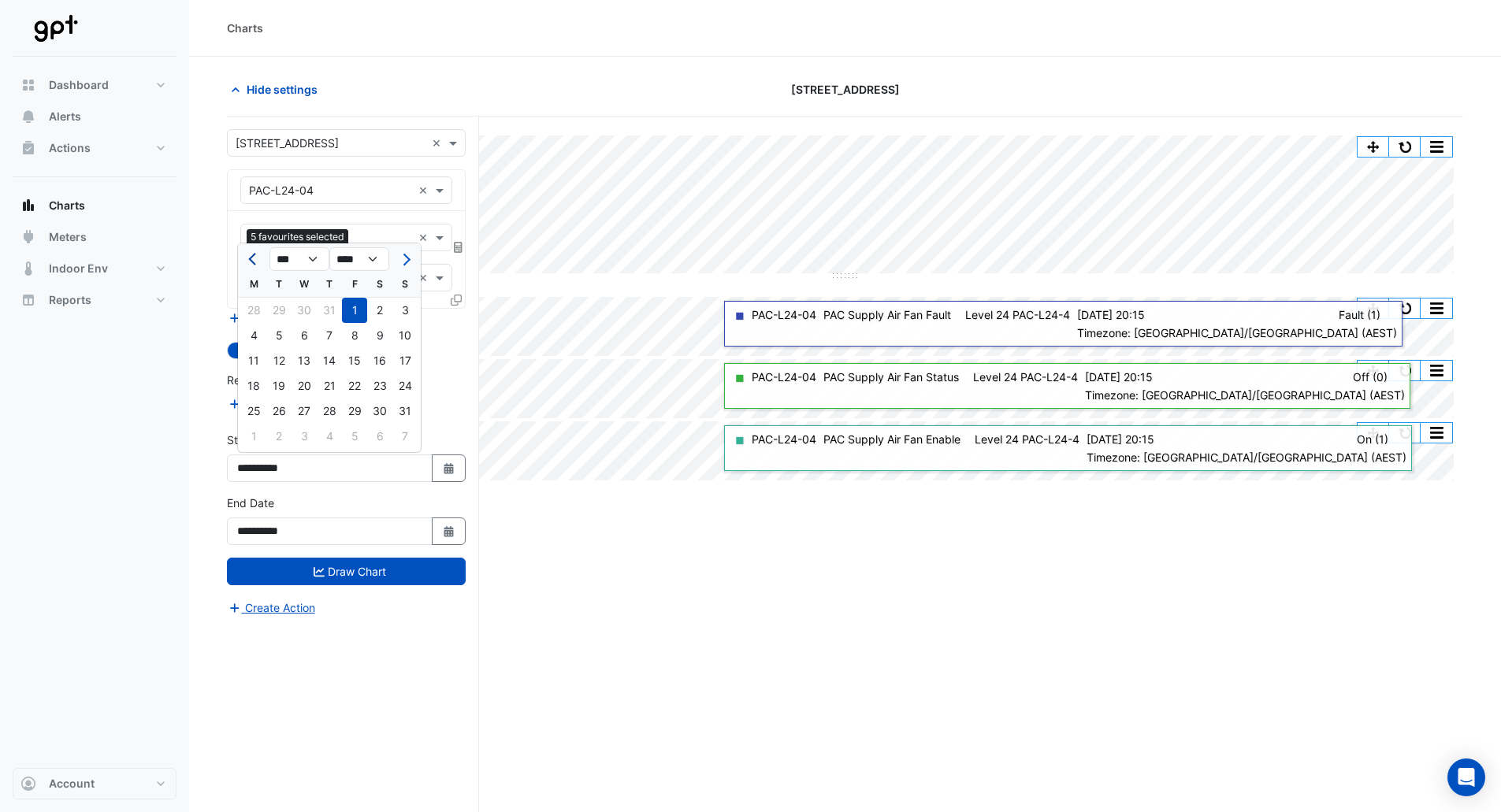
click at [259, 265] on button "Previous month" at bounding box center [253, 259] width 19 height 25
click at [260, 262] on button "Previous month" at bounding box center [253, 259] width 19 height 25
select select "*"
click at [336, 312] on div "1" at bounding box center [329, 310] width 25 height 25
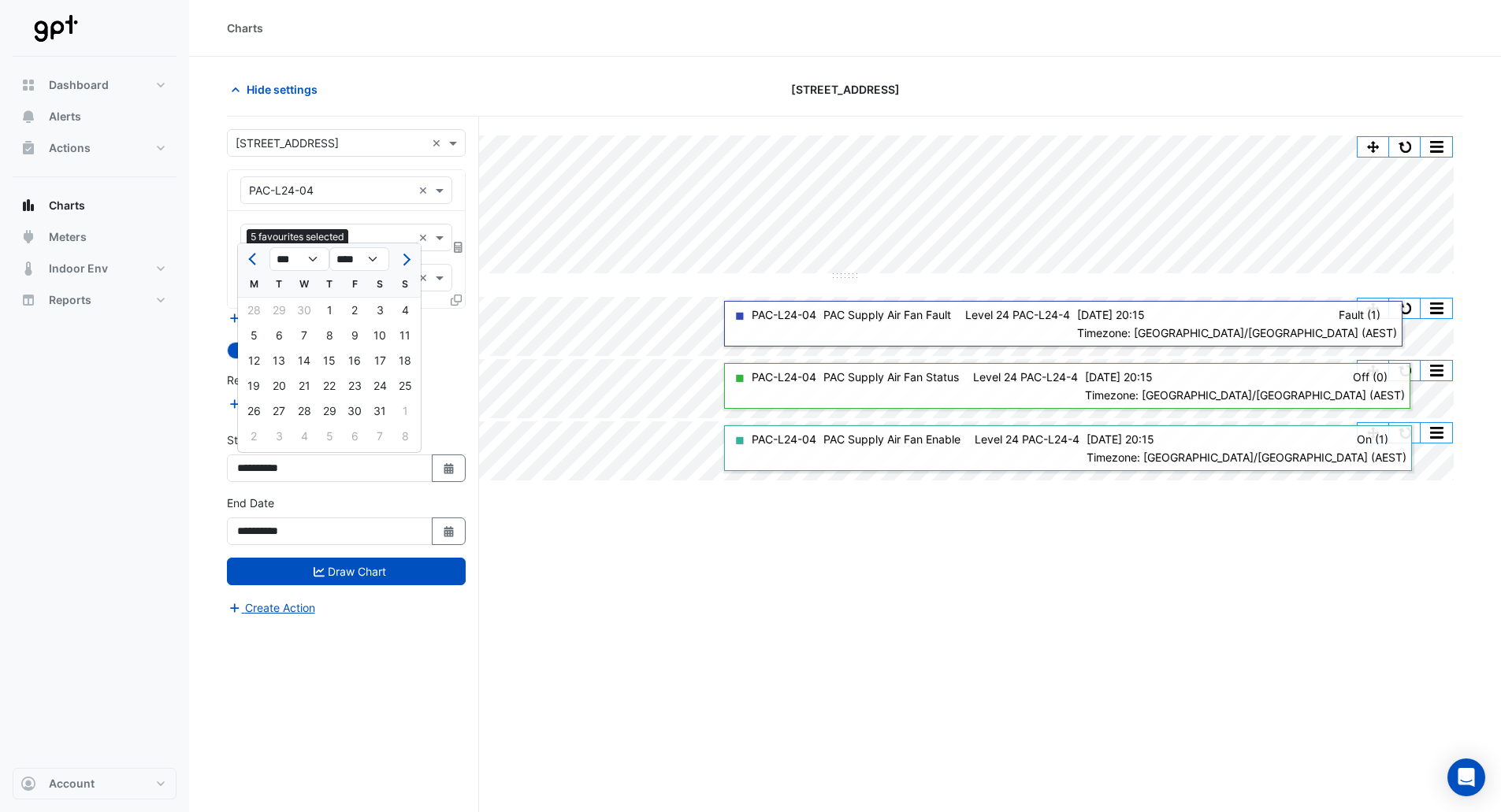
type input "**********"
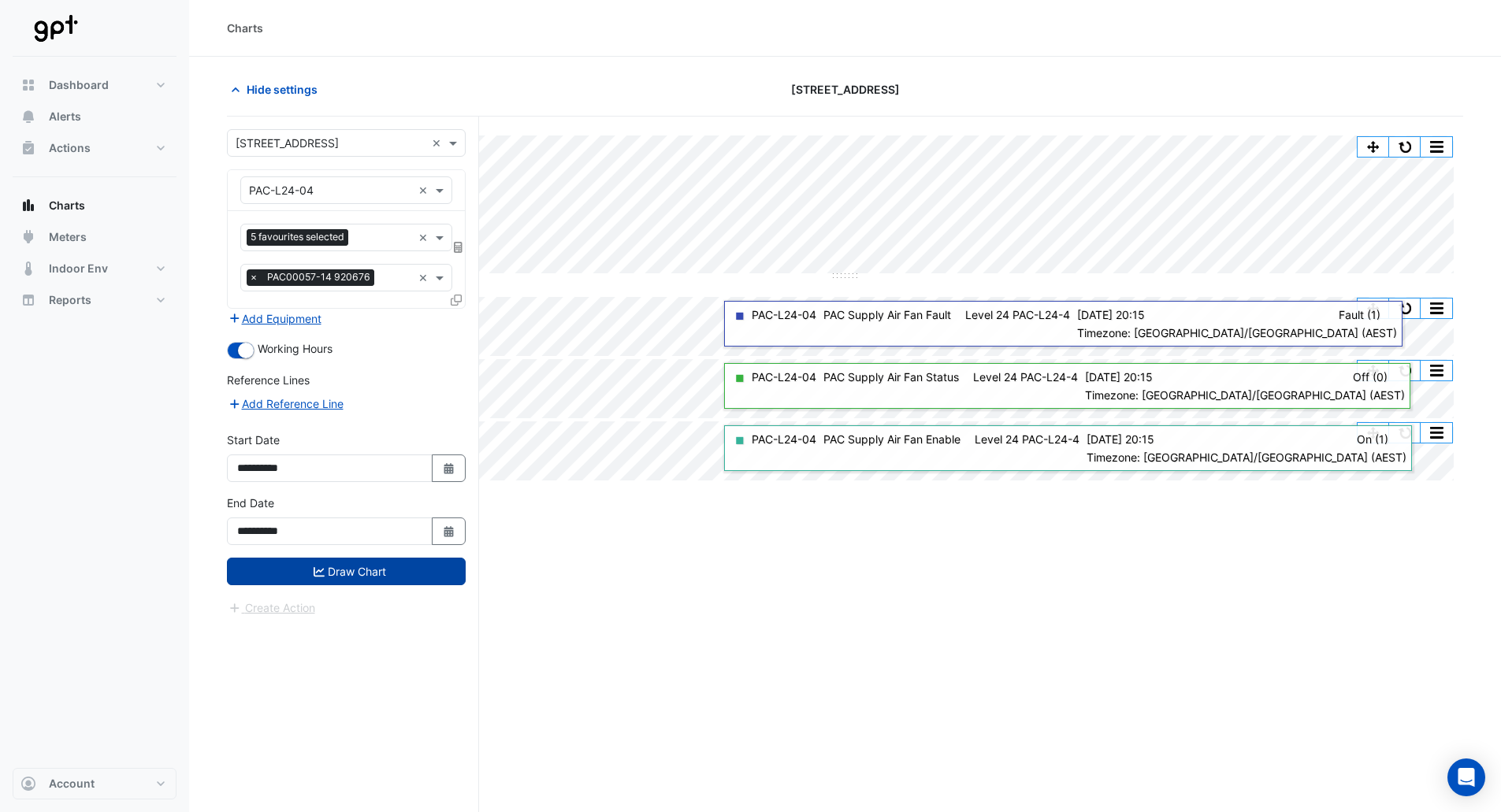
click at [384, 561] on button "Draw Chart" at bounding box center [346, 571] width 238 height 27
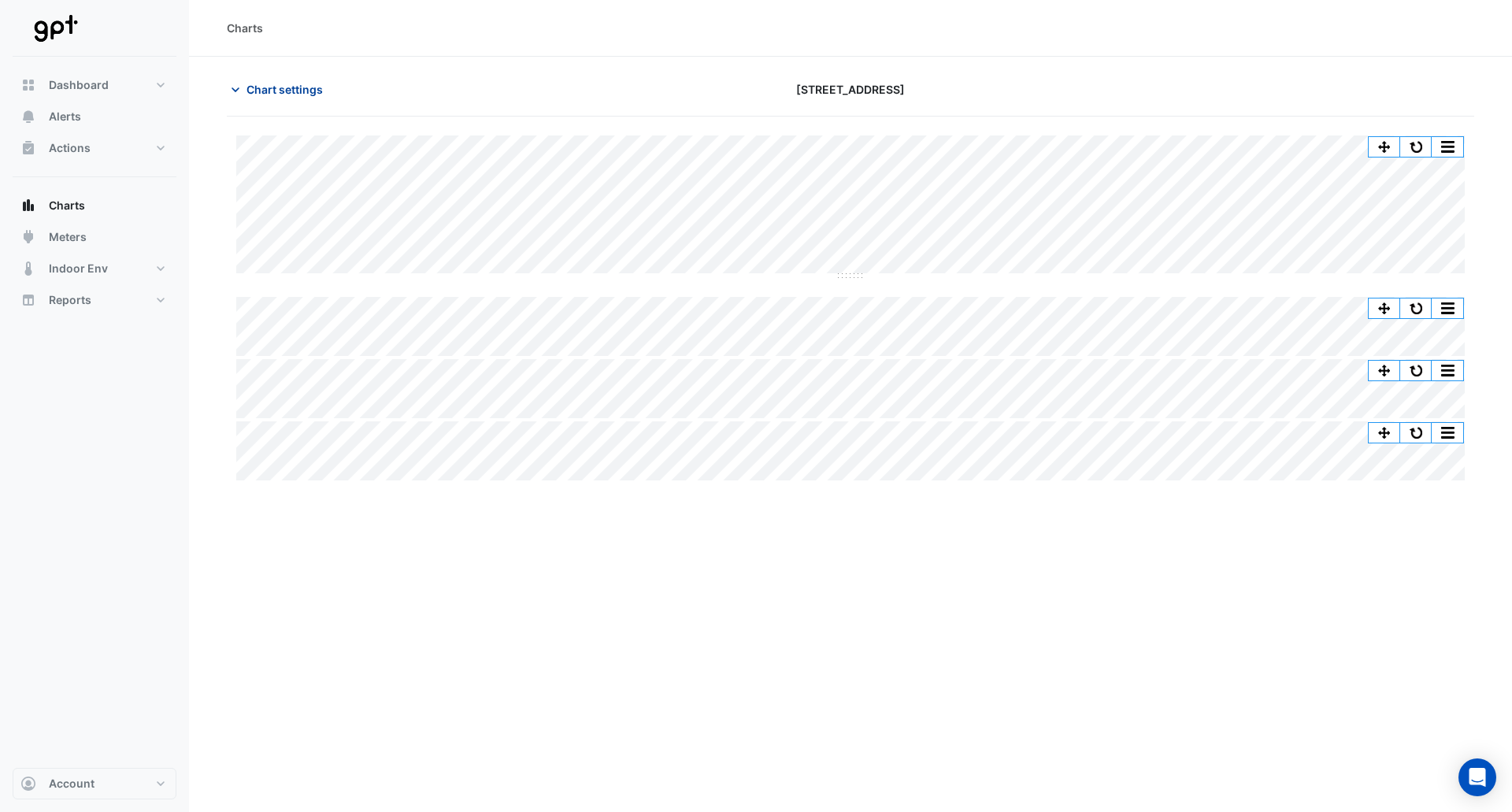
click at [287, 84] on span "Chart settings" at bounding box center [284, 90] width 76 height 17
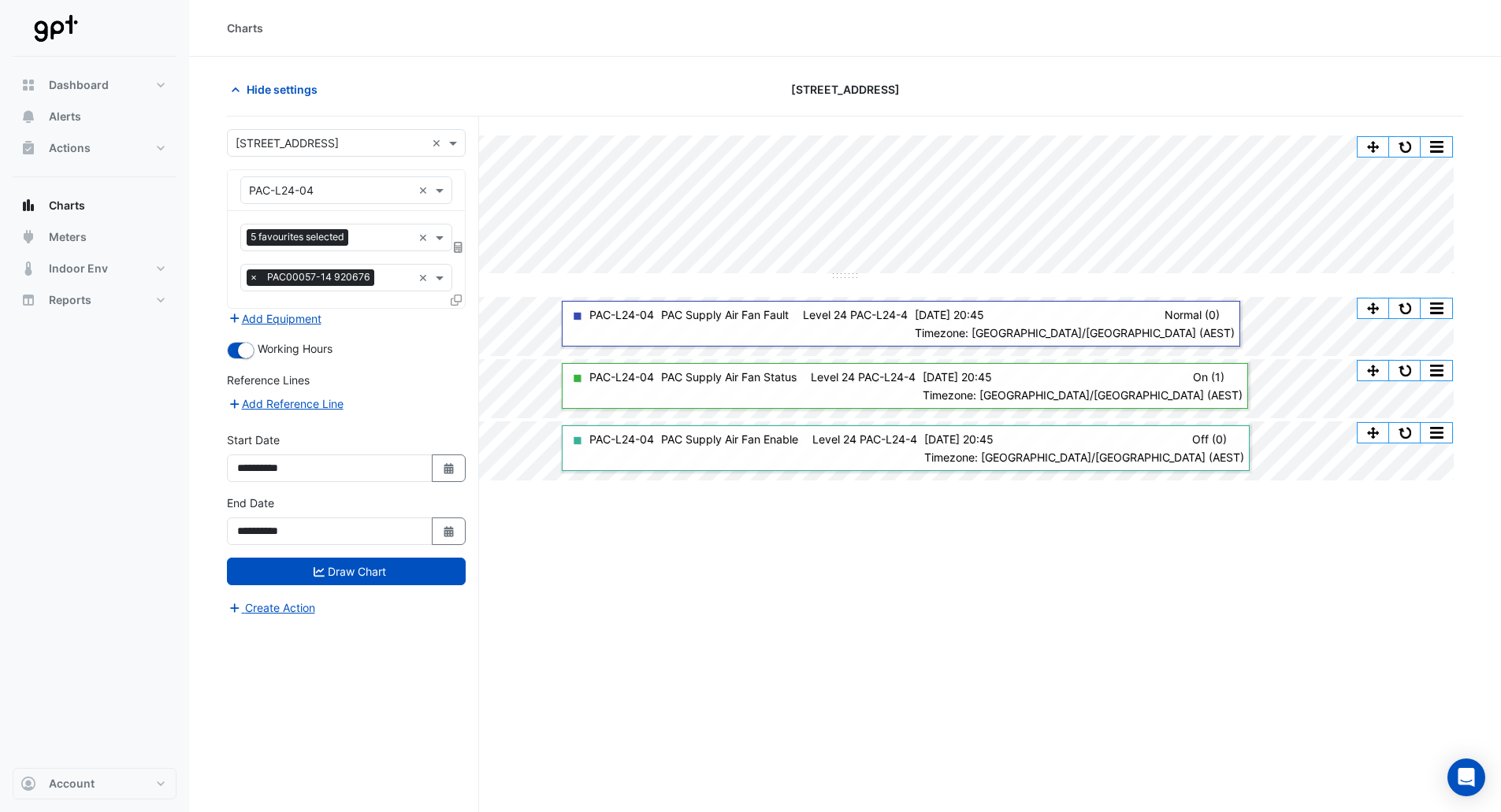
click at [637, 36] on div "Charts" at bounding box center [844, 28] width 1311 height 57
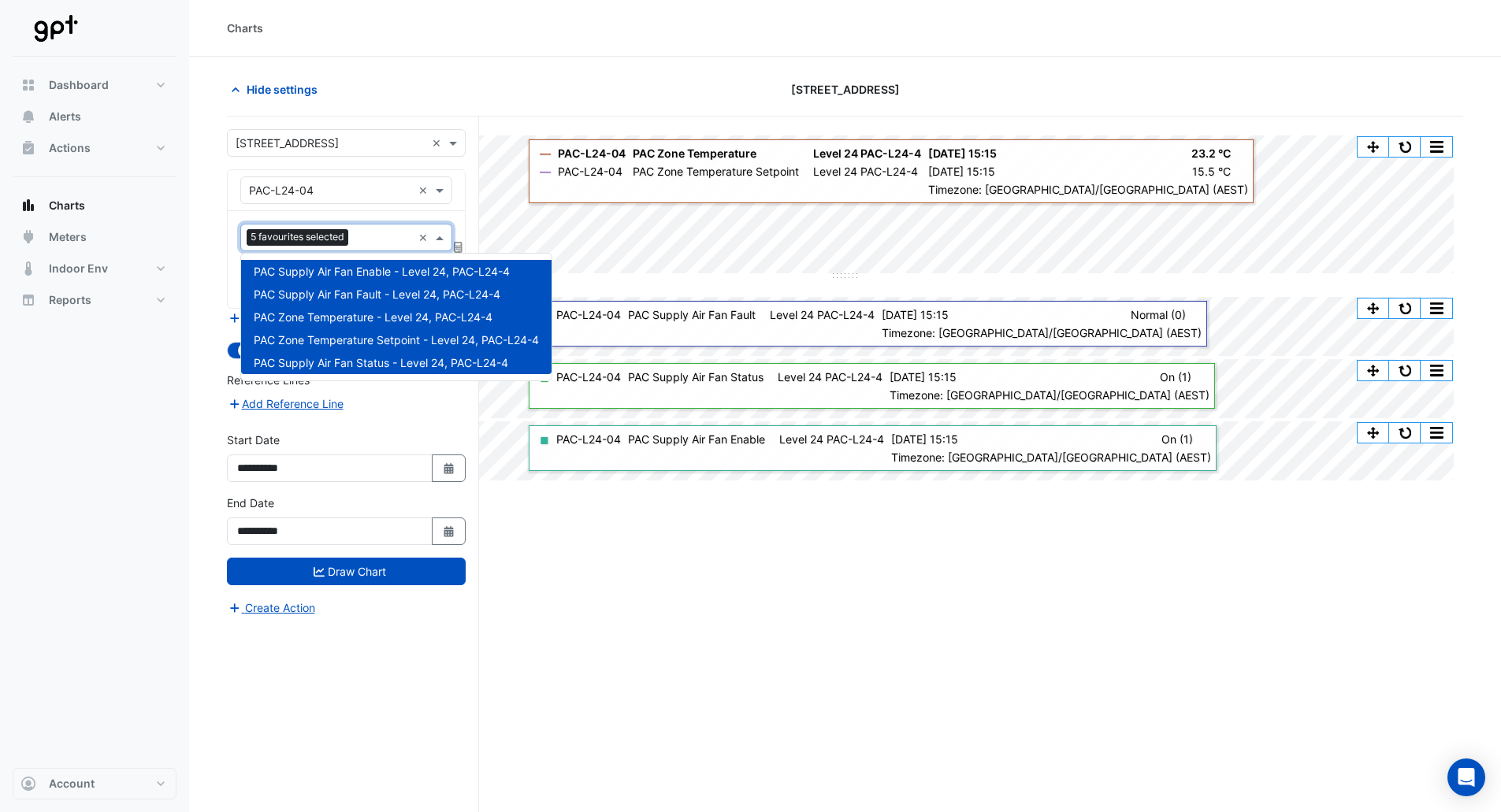
click at [373, 246] on div at bounding box center [382, 239] width 60 height 20
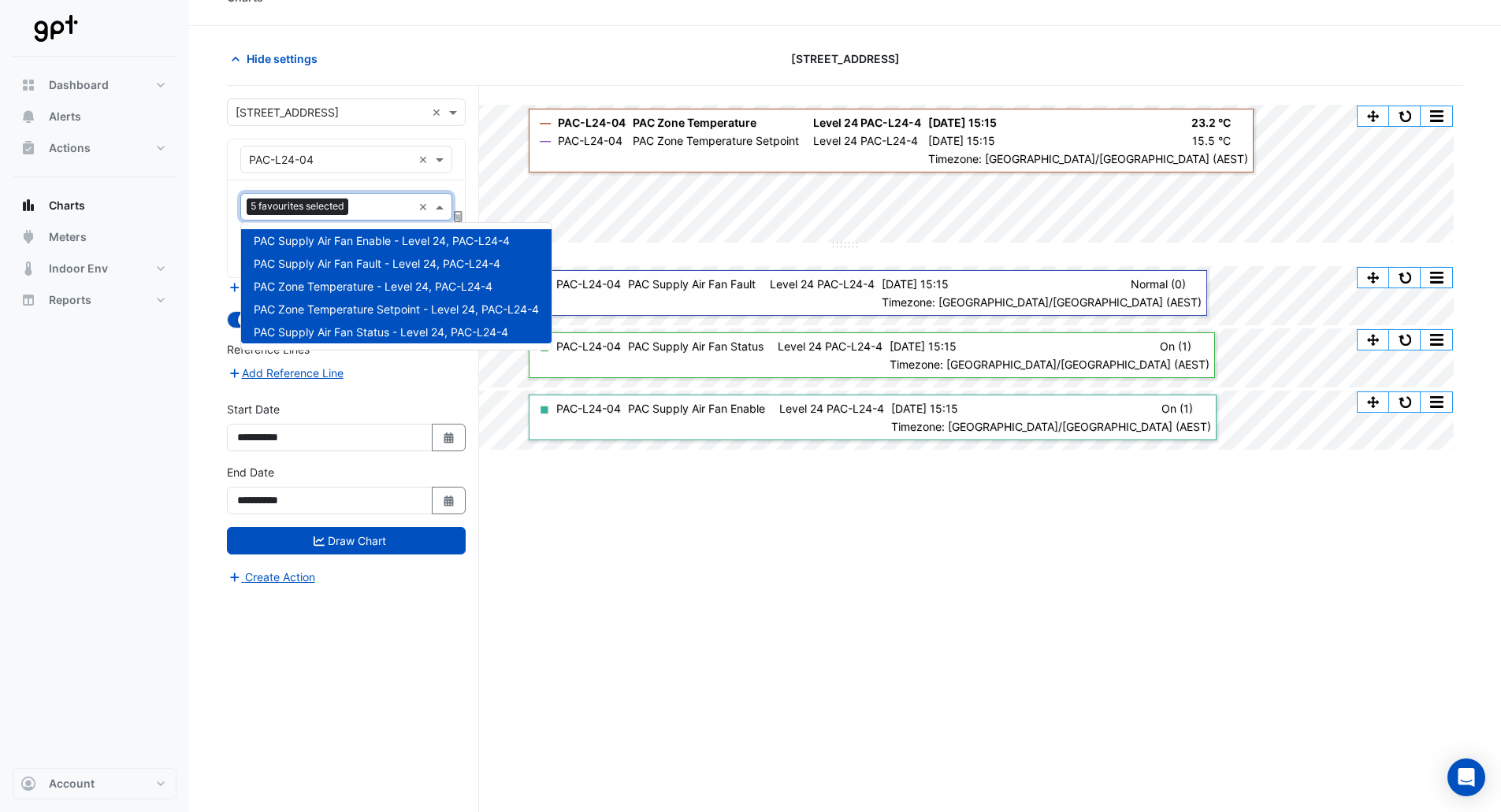
scroll to position [60, 0]
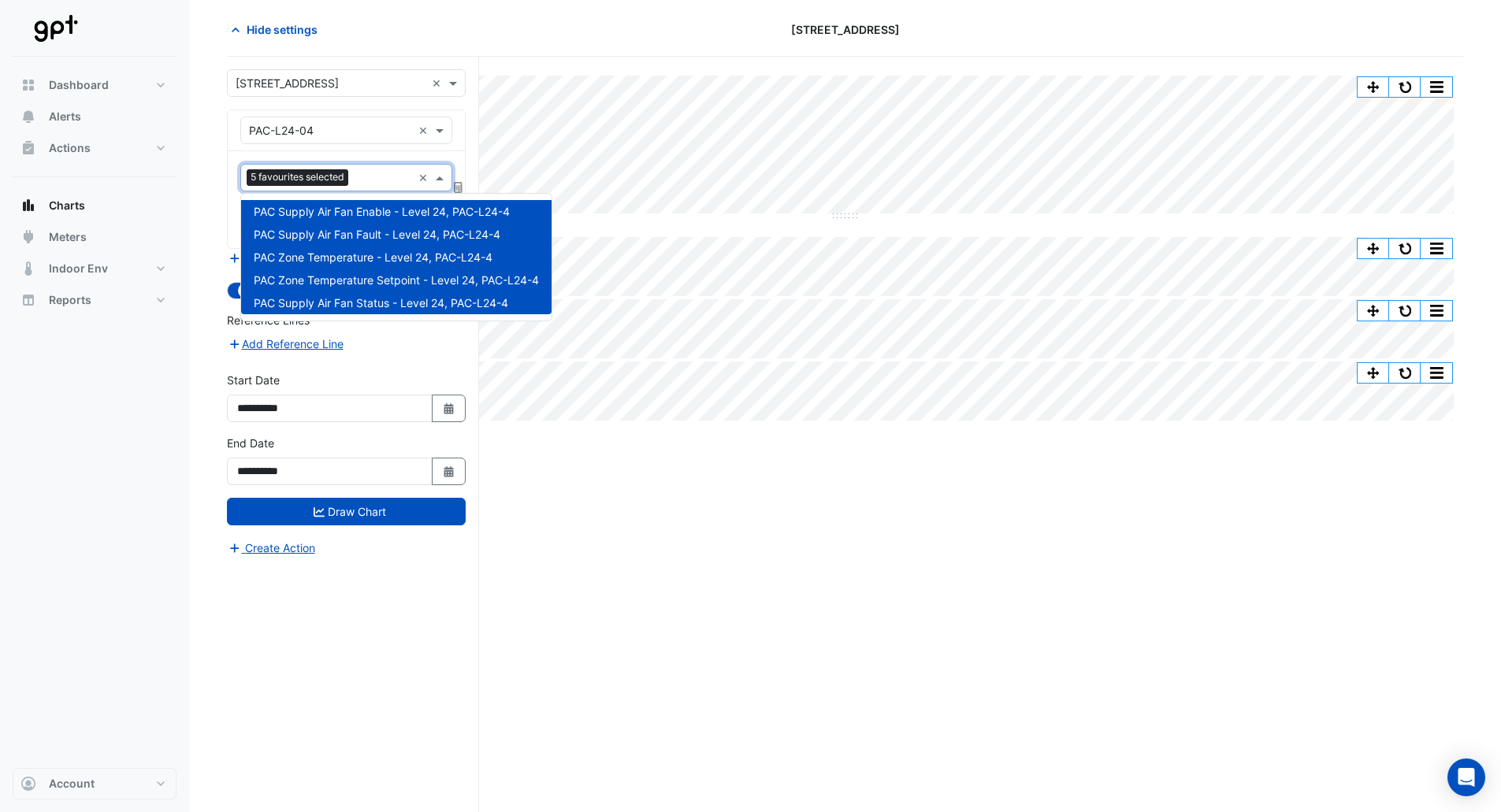
click at [543, 25] on div "Hide settings" at bounding box center [426, 29] width 418 height 27
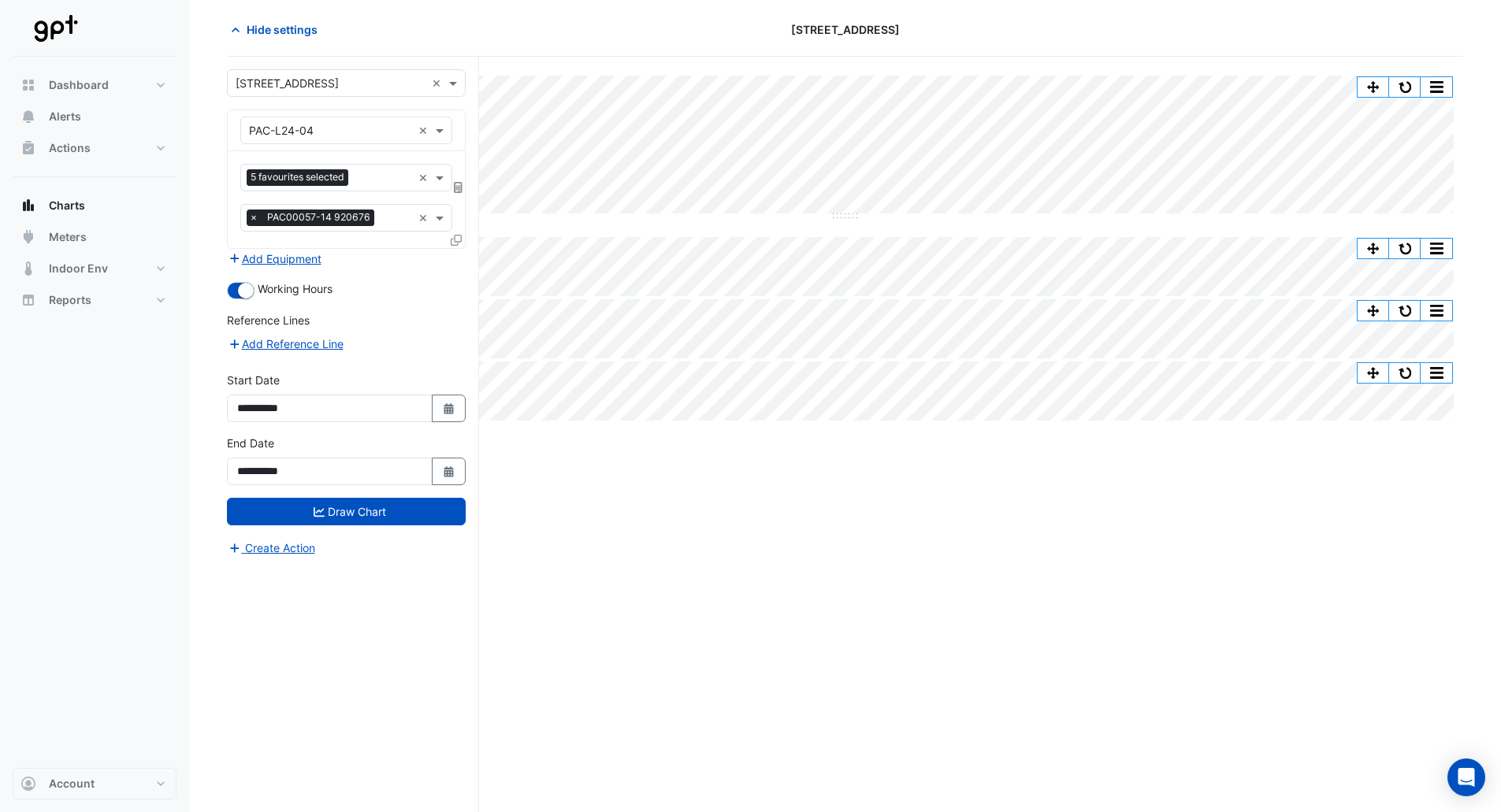
scroll to position [0, 0]
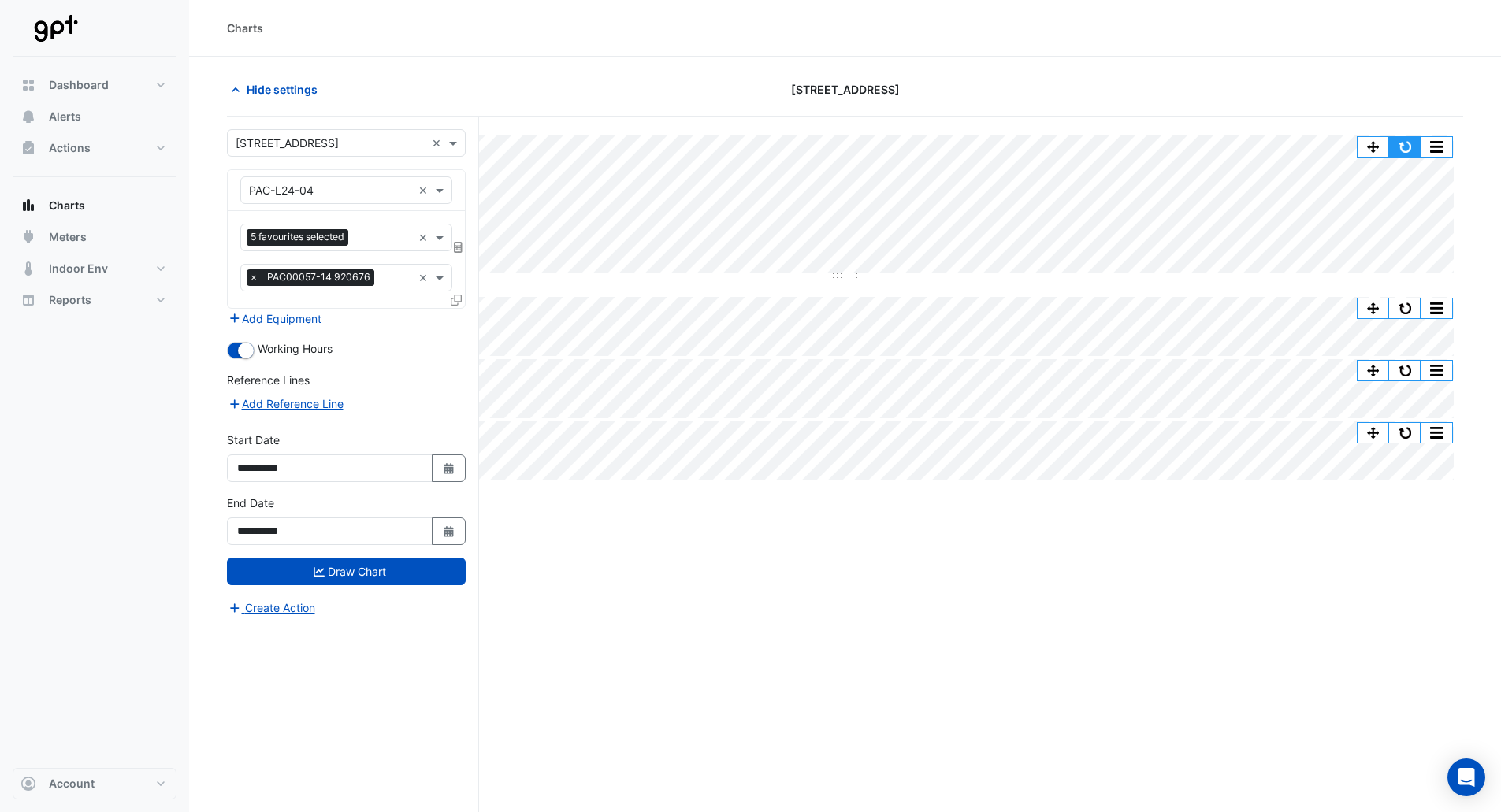
click at [1404, 146] on button "button" at bounding box center [1404, 147] width 32 height 20
click at [1400, 142] on button "button" at bounding box center [1404, 147] width 32 height 20
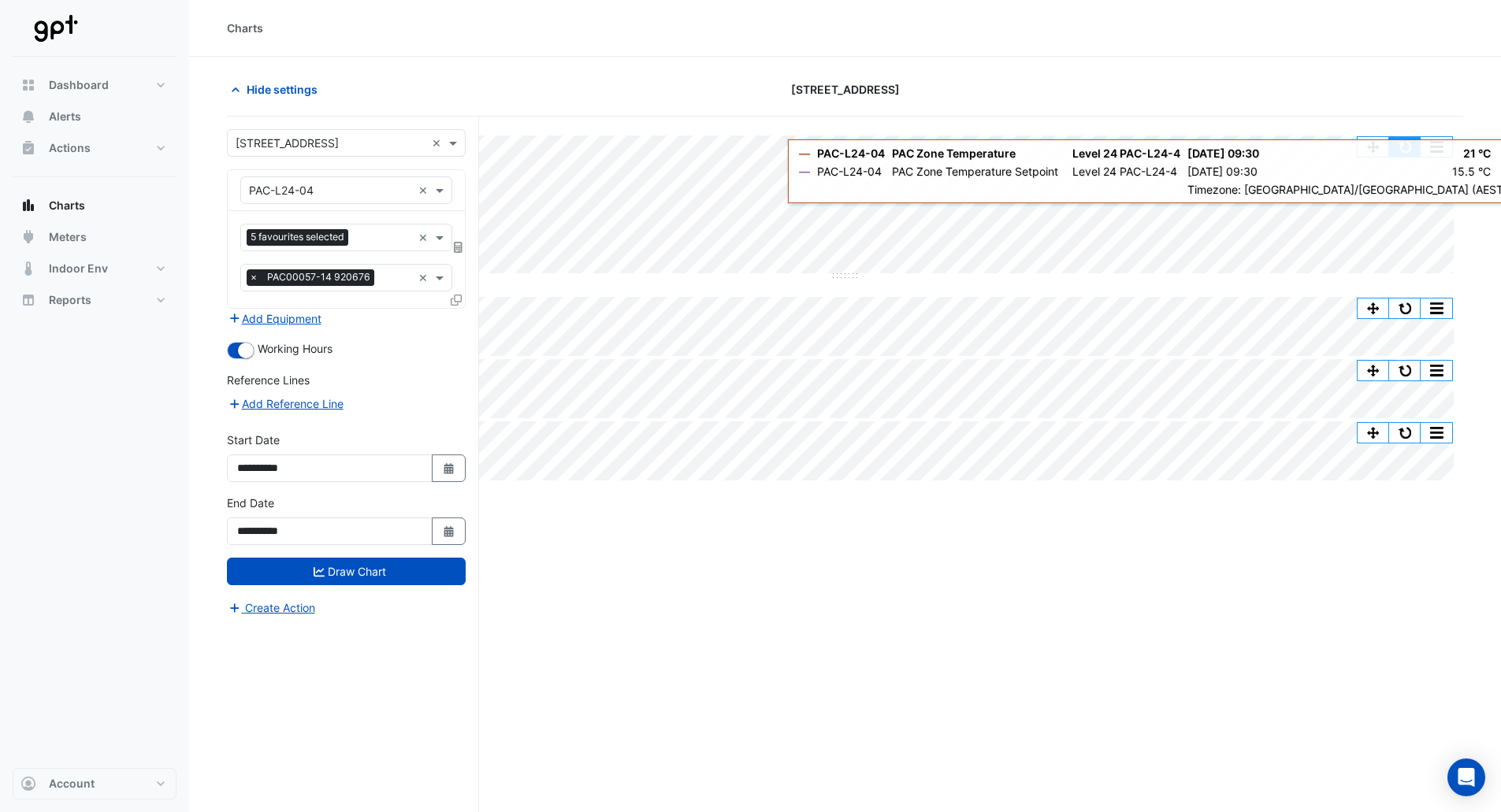
click at [1403, 137] on button "button" at bounding box center [1404, 147] width 32 height 20
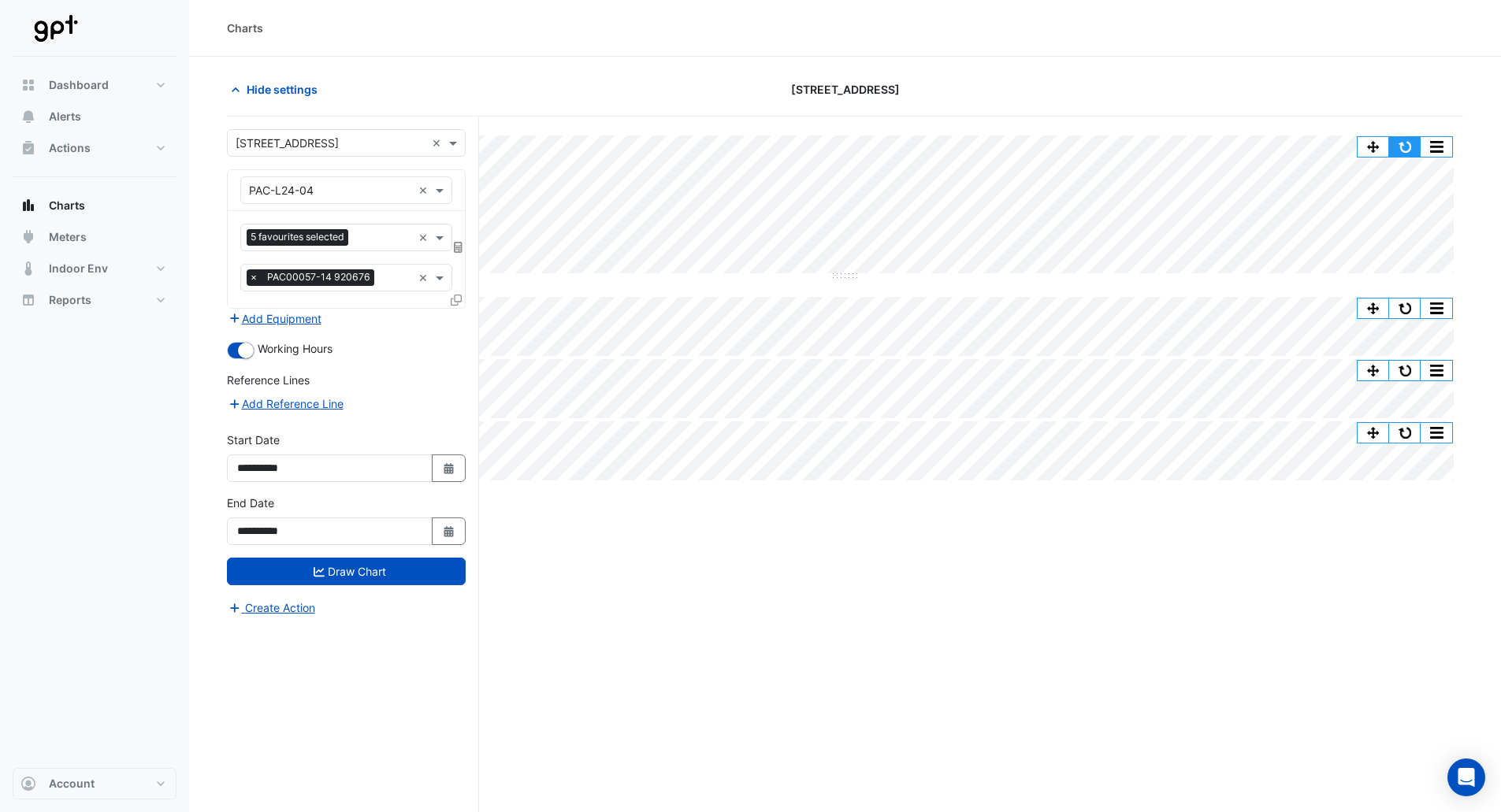
drag, startPoint x: 1402, startPoint y: 138, endPoint x: 1339, endPoint y: 116, distance: 66.7
click at [1402, 139] on button "button" at bounding box center [1404, 147] width 32 height 20
click at [1276, 118] on div "Split All Split None Print Save as JPEG Save as PNG Pivot Data Table Export CSV…" at bounding box center [845, 494] width 1236 height 755
